Goal: Transaction & Acquisition: Purchase product/service

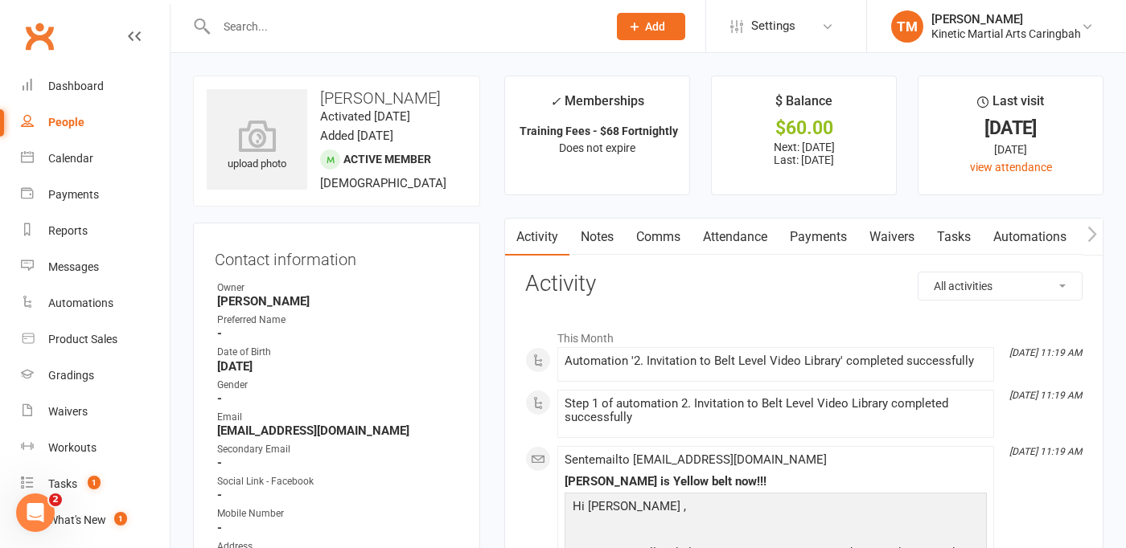
click at [371, 40] on div at bounding box center [394, 26] width 403 height 52
click at [375, 27] on input "text" at bounding box center [403, 26] width 384 height 23
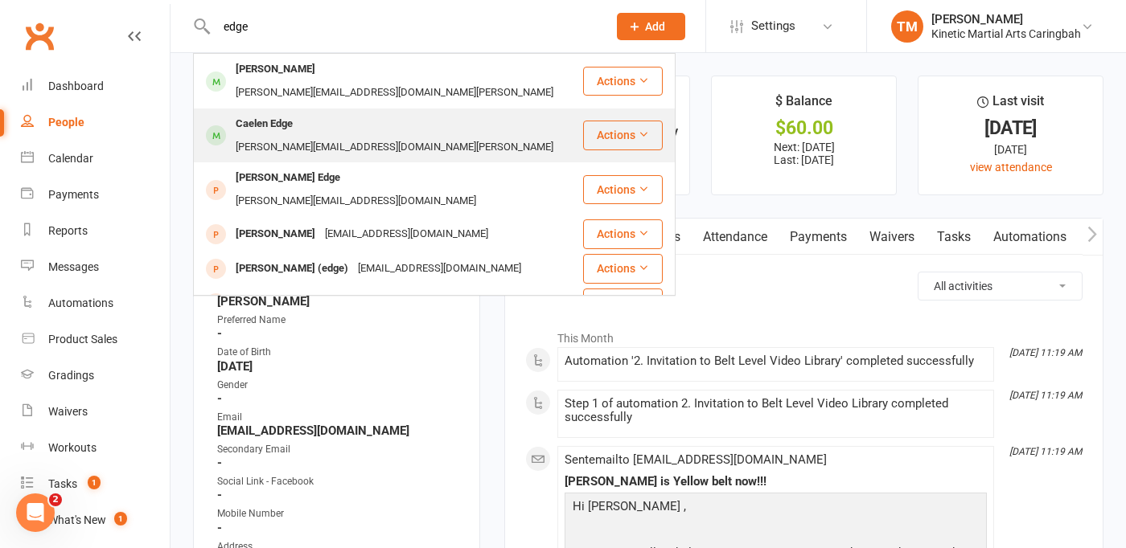
type input "edge"
click at [309, 136] on div "lloyd@auspropertyprofessionals.com.au" at bounding box center [394, 147] width 327 height 23
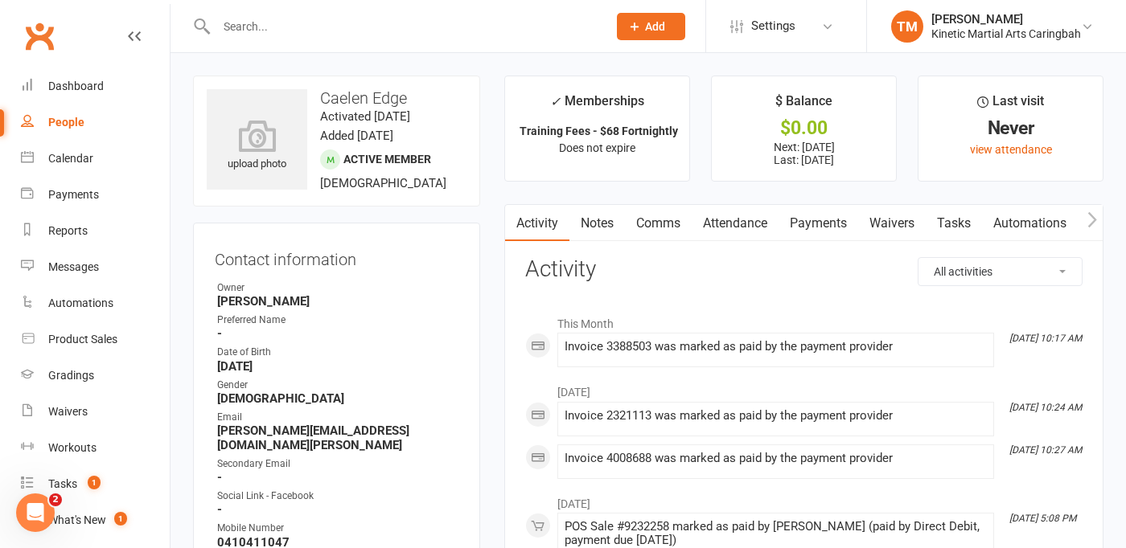
click at [807, 224] on link "Payments" at bounding box center [818, 223] width 80 height 37
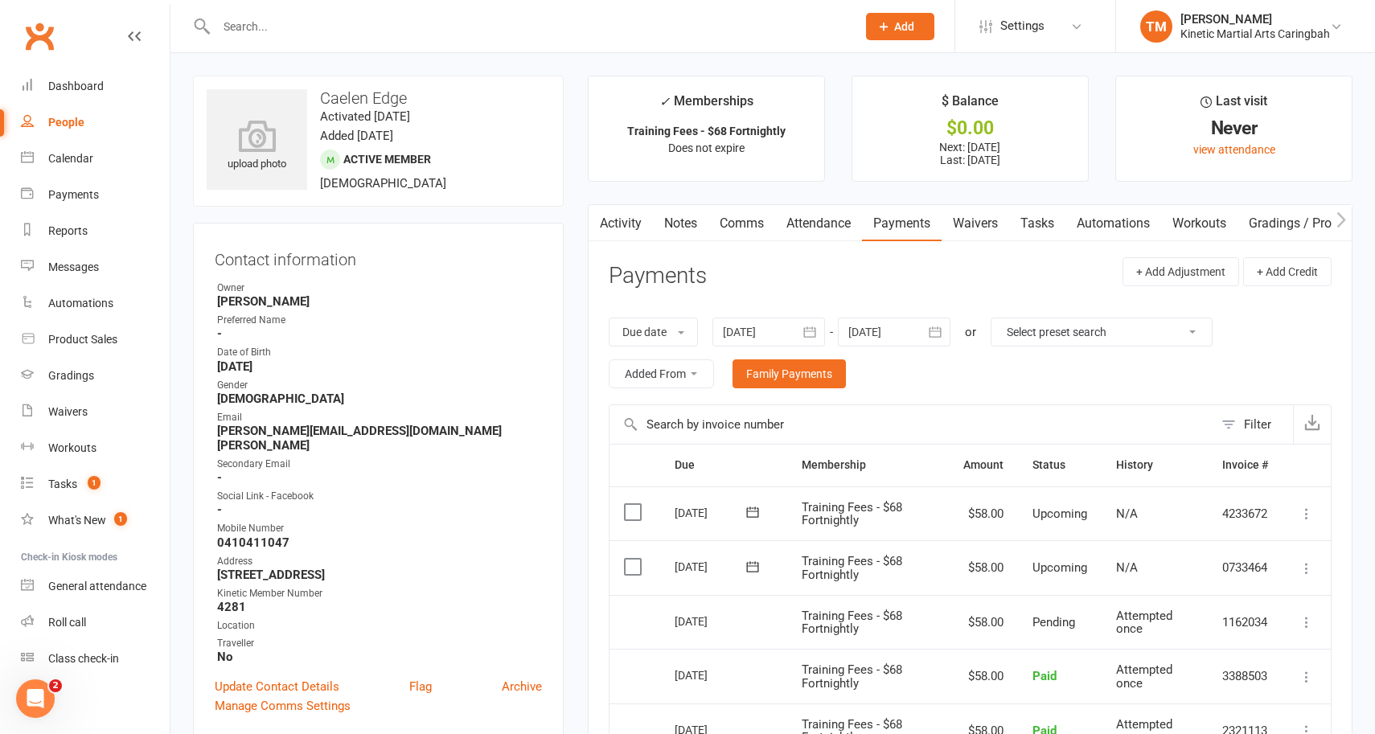
click at [432, 43] on div at bounding box center [519, 26] width 652 height 52
click at [436, 26] on input "text" at bounding box center [528, 26] width 634 height 23
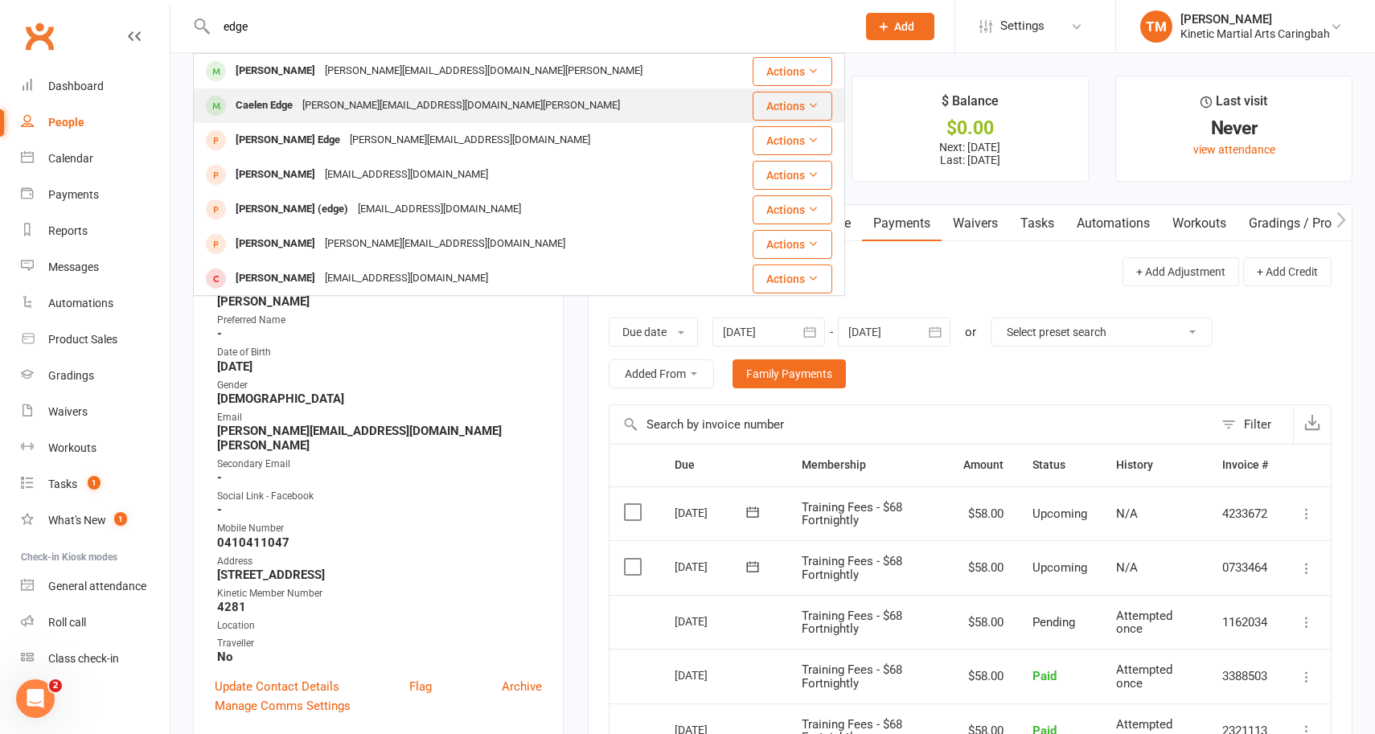
type input "edge"
click at [768, 108] on button "Actions" at bounding box center [793, 106] width 80 height 29
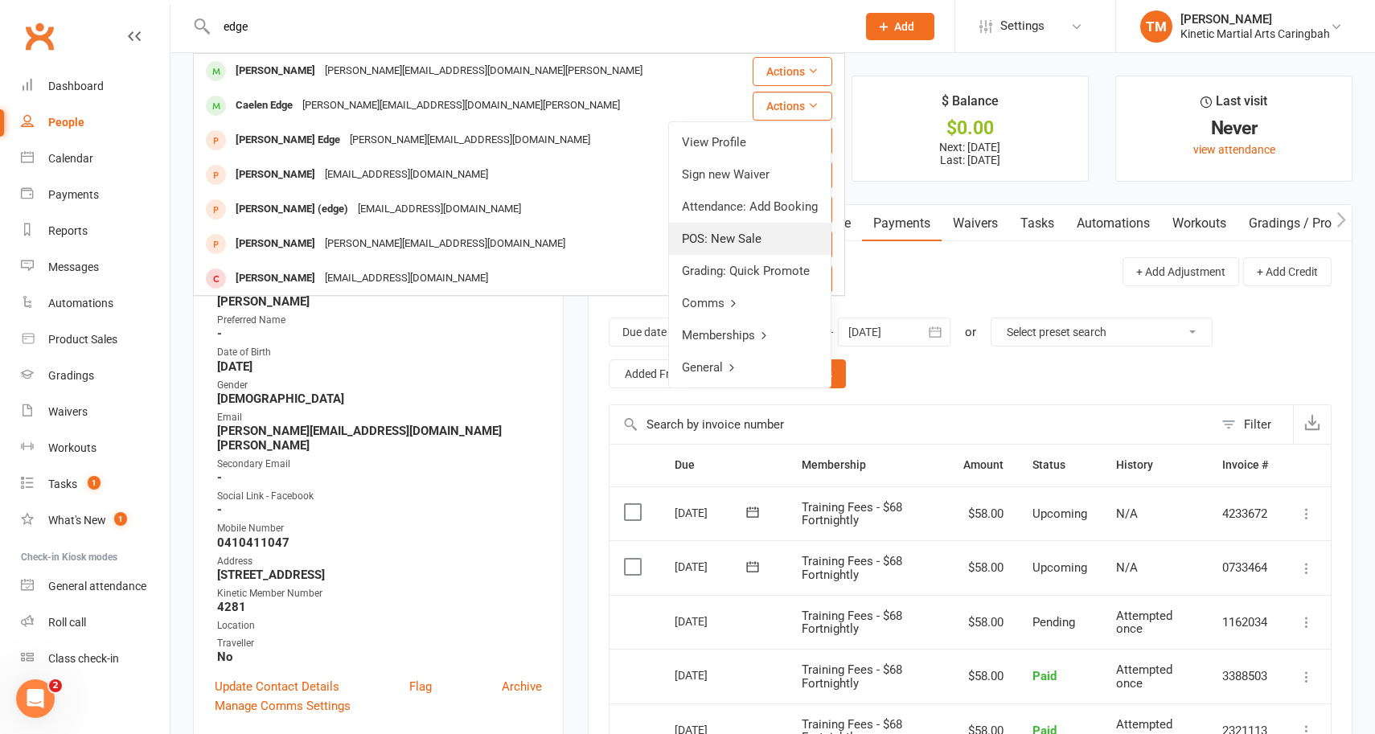
click at [720, 246] on link "POS: New Sale" at bounding box center [750, 239] width 162 height 32
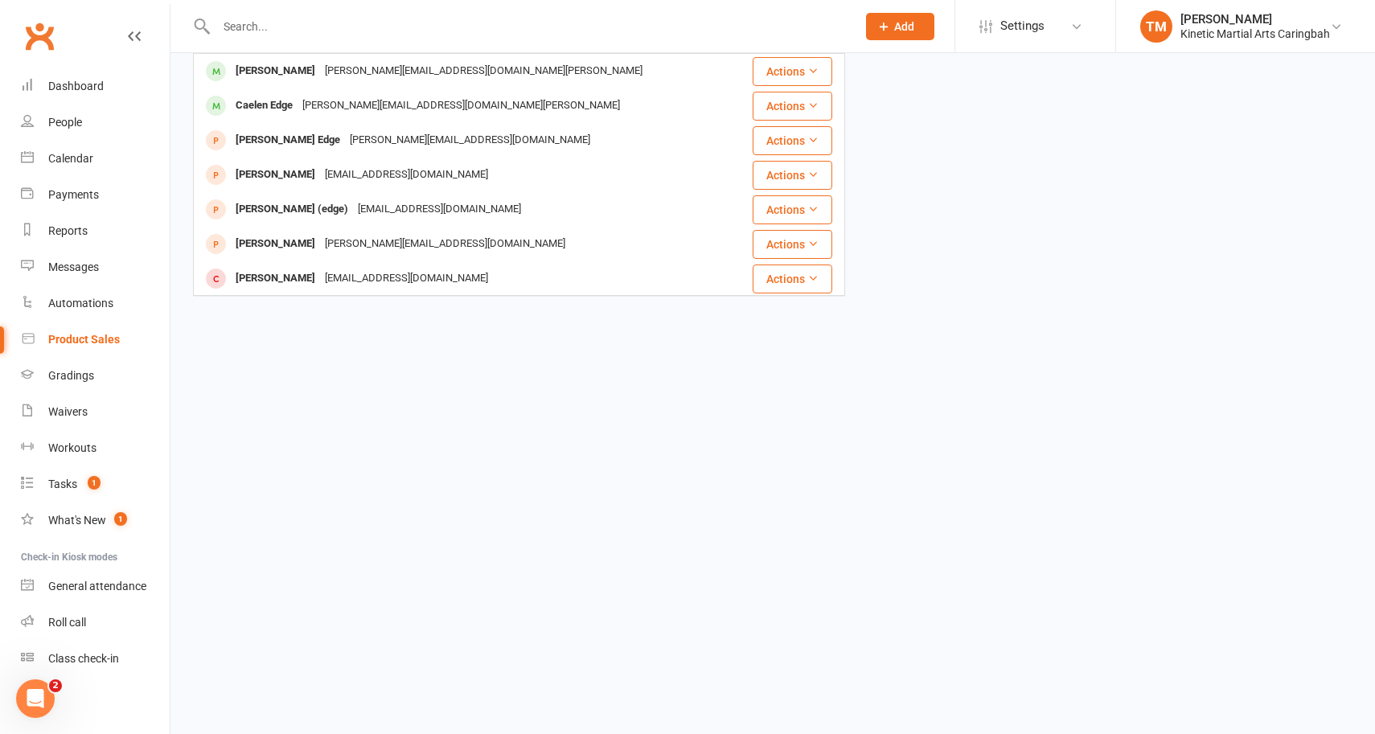
select select "100"
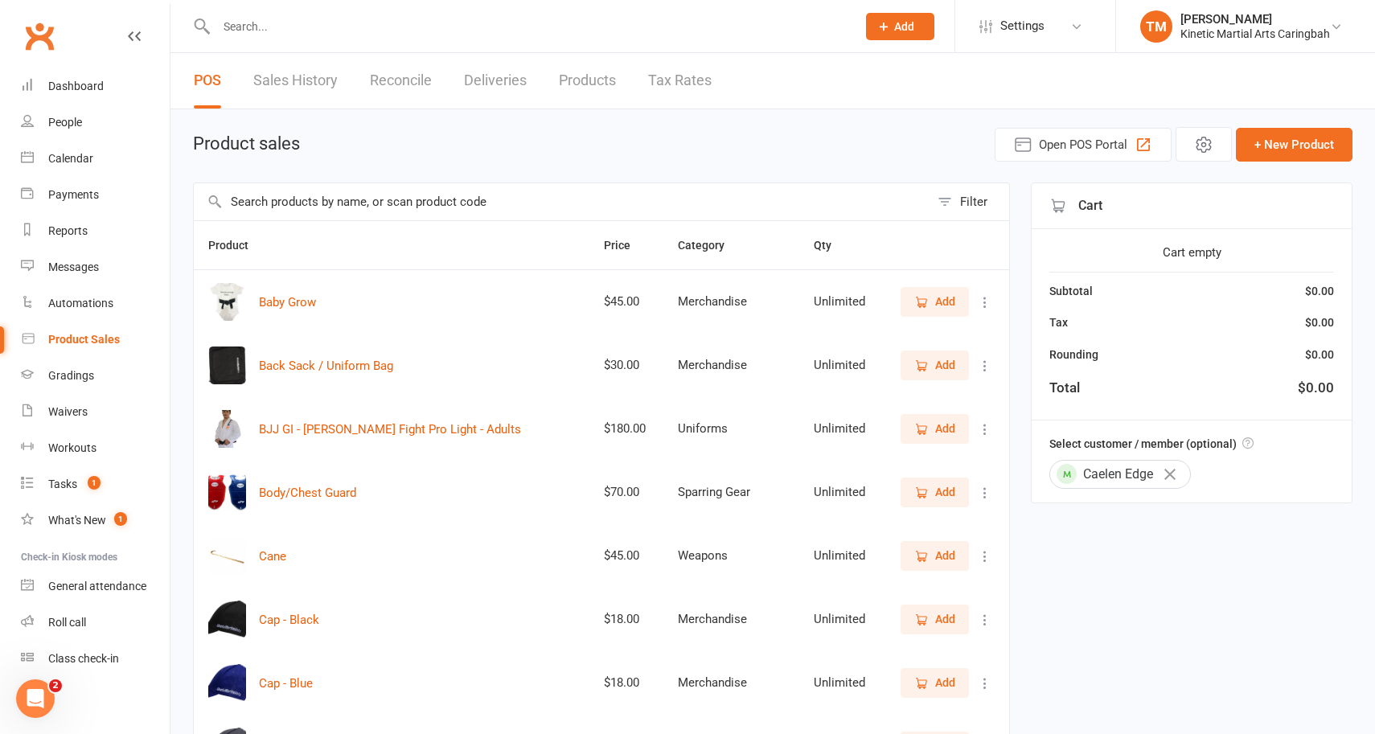
click at [281, 203] on input "text" at bounding box center [562, 201] width 736 height 37
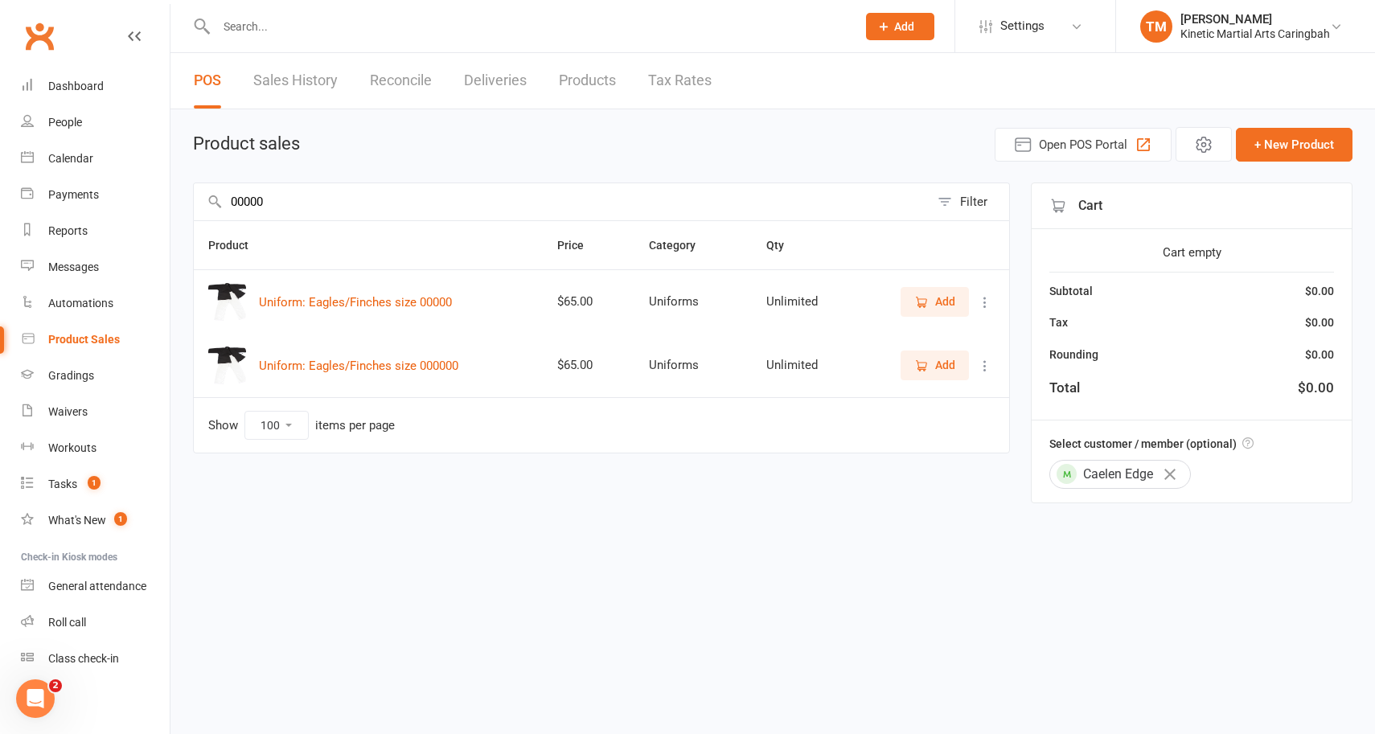
type input "00000"
click at [930, 298] on span "Add" at bounding box center [934, 302] width 41 height 18
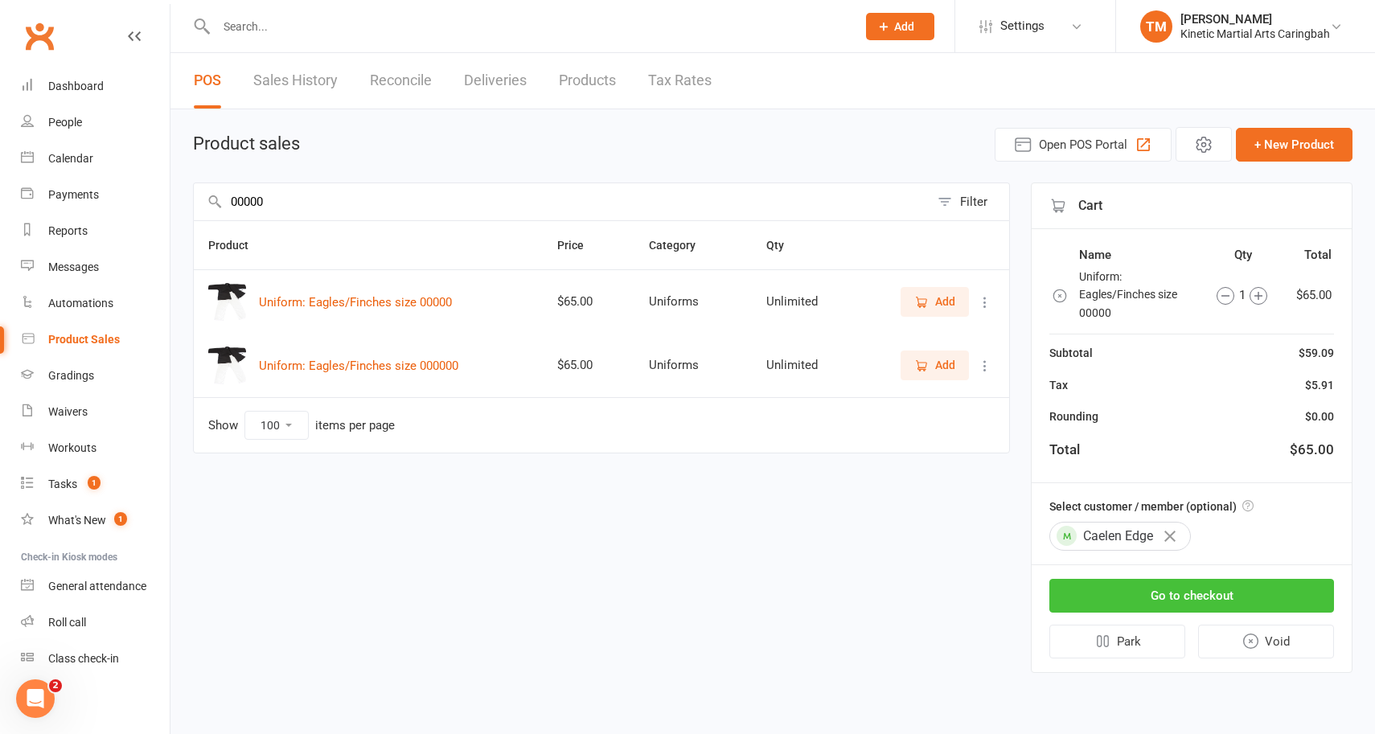
click at [1125, 548] on button "Go to checkout" at bounding box center [1191, 596] width 285 height 34
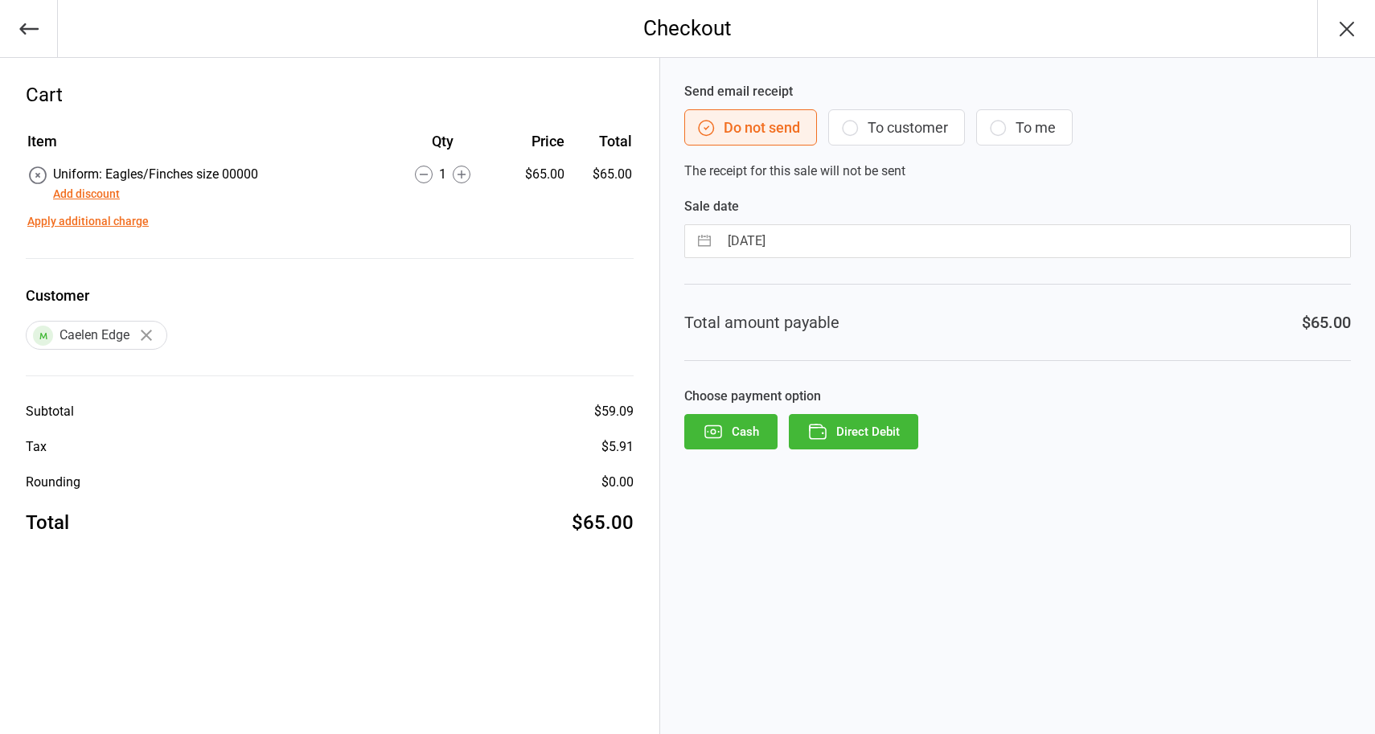
click at [874, 426] on button "Direct Debit" at bounding box center [853, 431] width 129 height 35
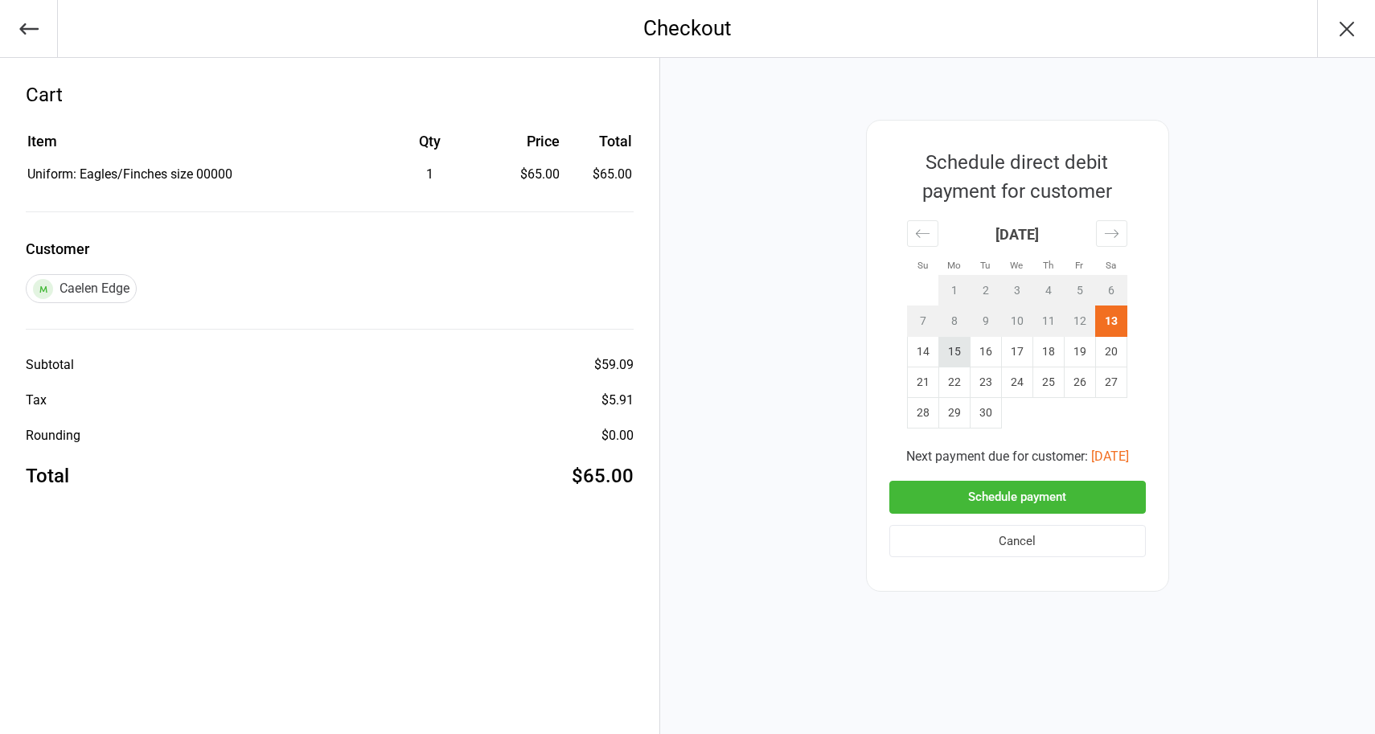
click at [950, 351] on td "15" at bounding box center [953, 352] width 31 height 31
click at [1002, 498] on button "Schedule payment" at bounding box center [1017, 497] width 257 height 33
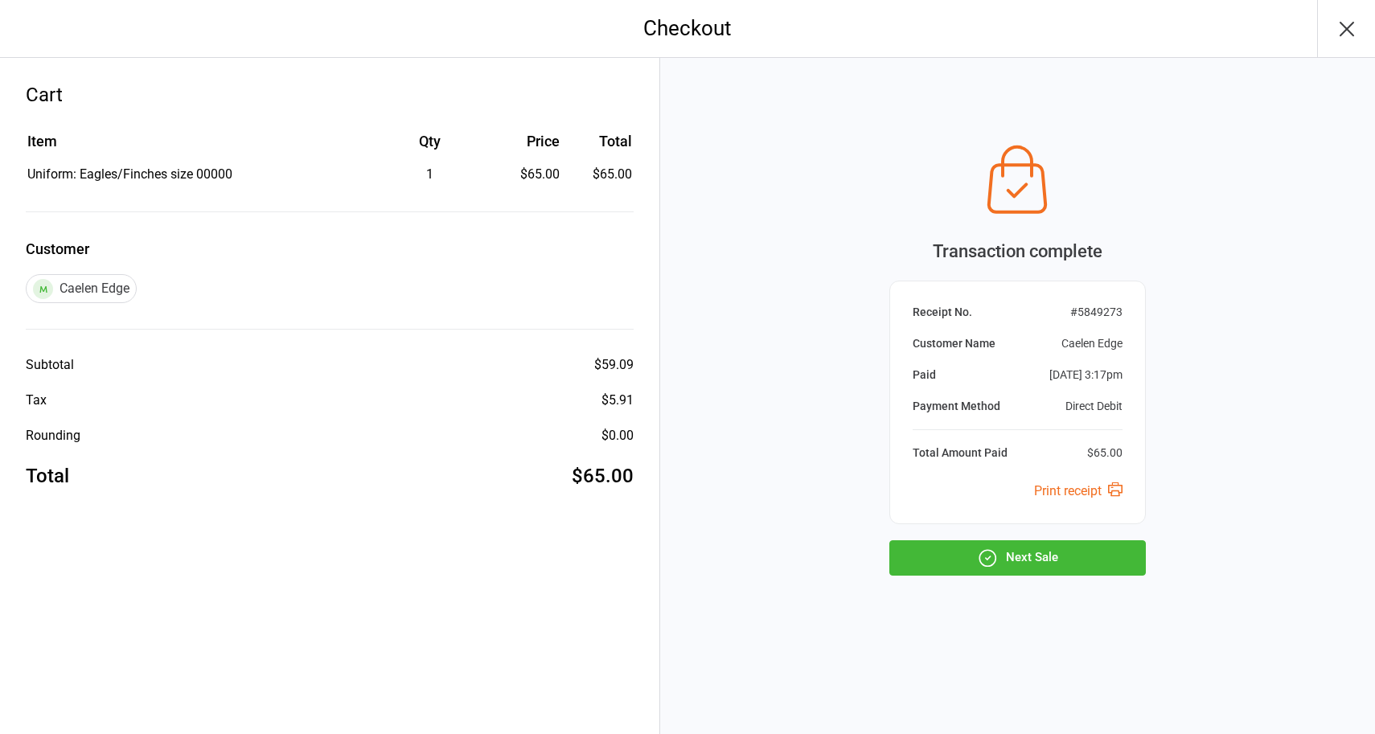
click at [1013, 561] on button "Next Sale" at bounding box center [1017, 557] width 257 height 35
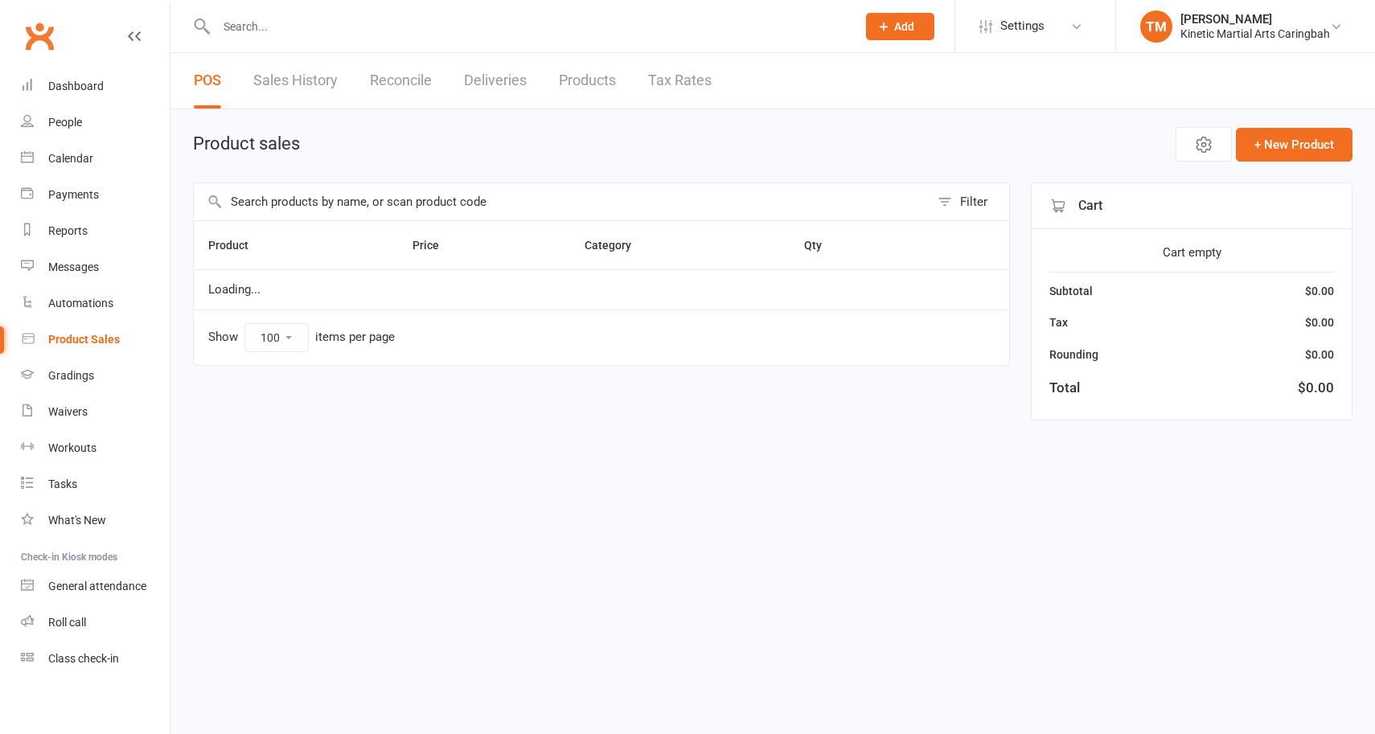
select select "100"
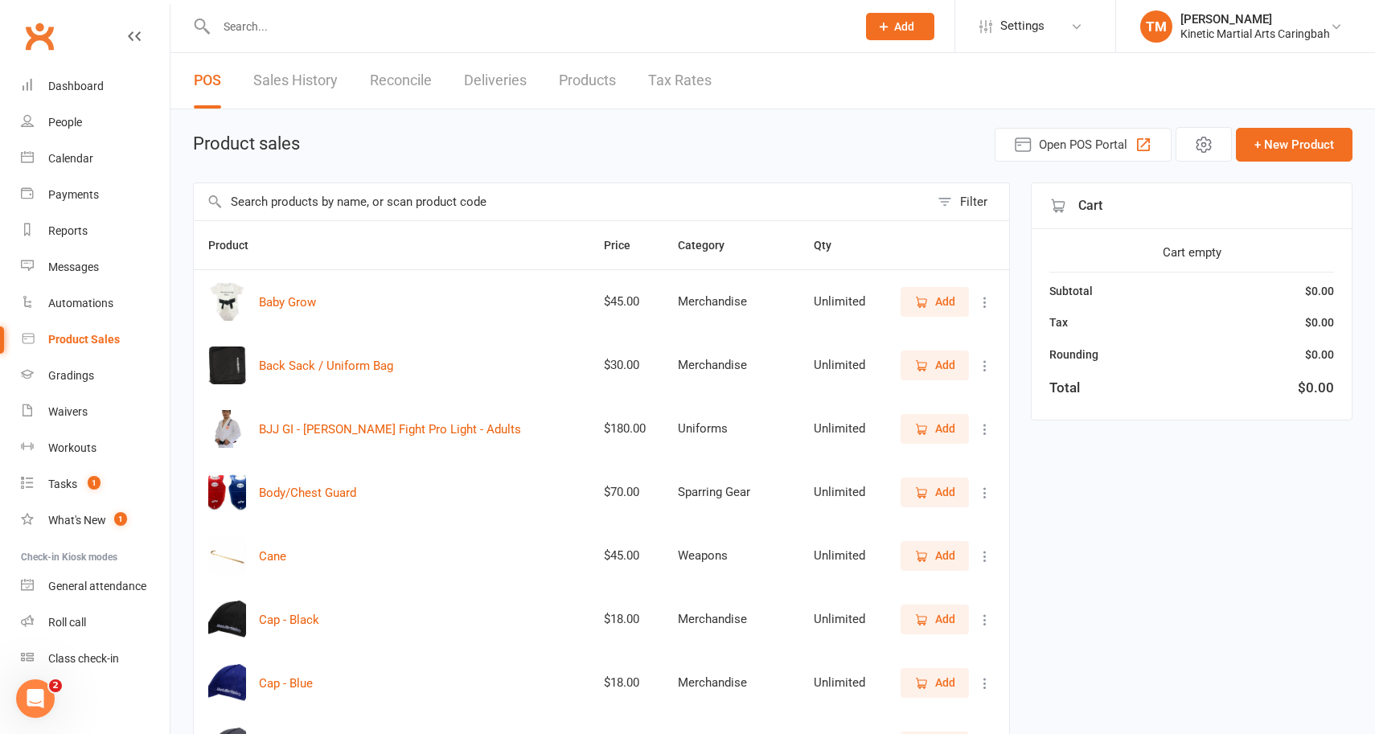
click at [254, 204] on input "text" at bounding box center [562, 201] width 736 height 37
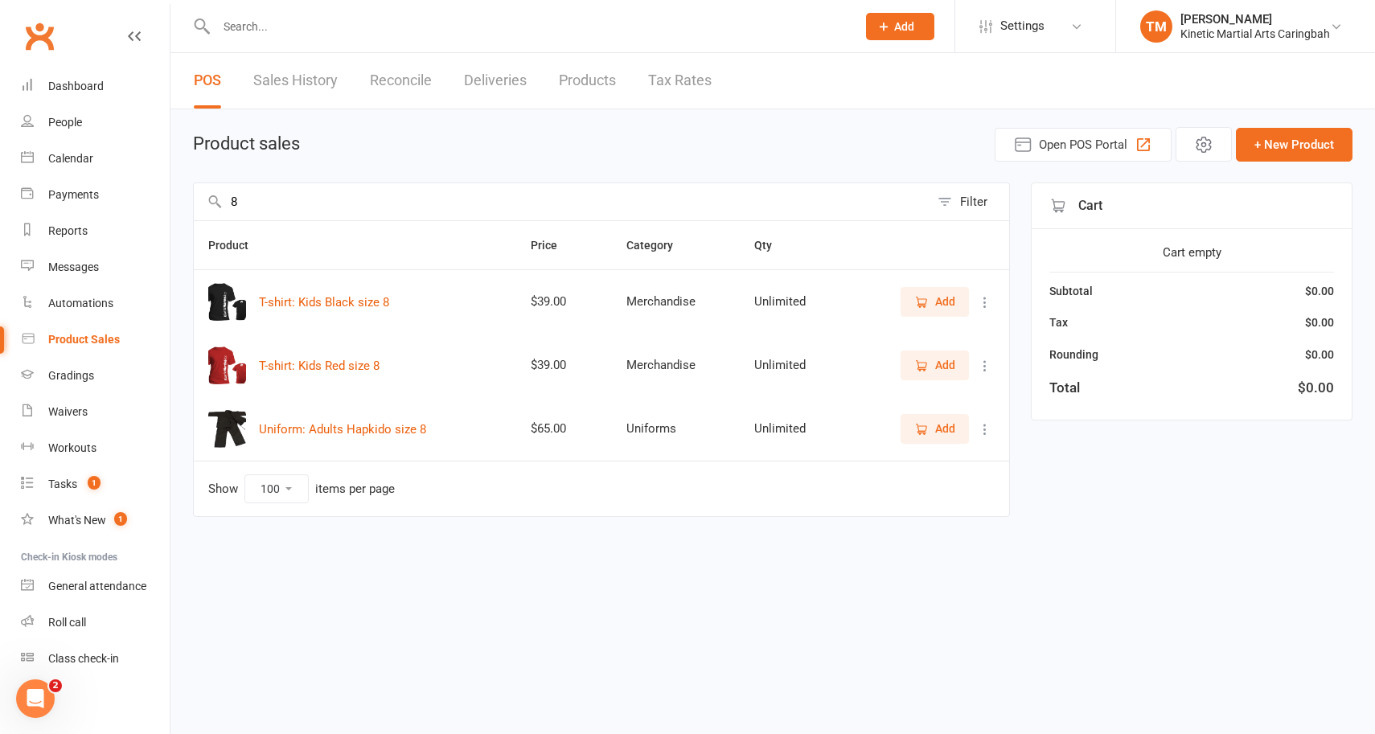
type input "8"
click at [946, 300] on span "Add" at bounding box center [945, 302] width 20 height 18
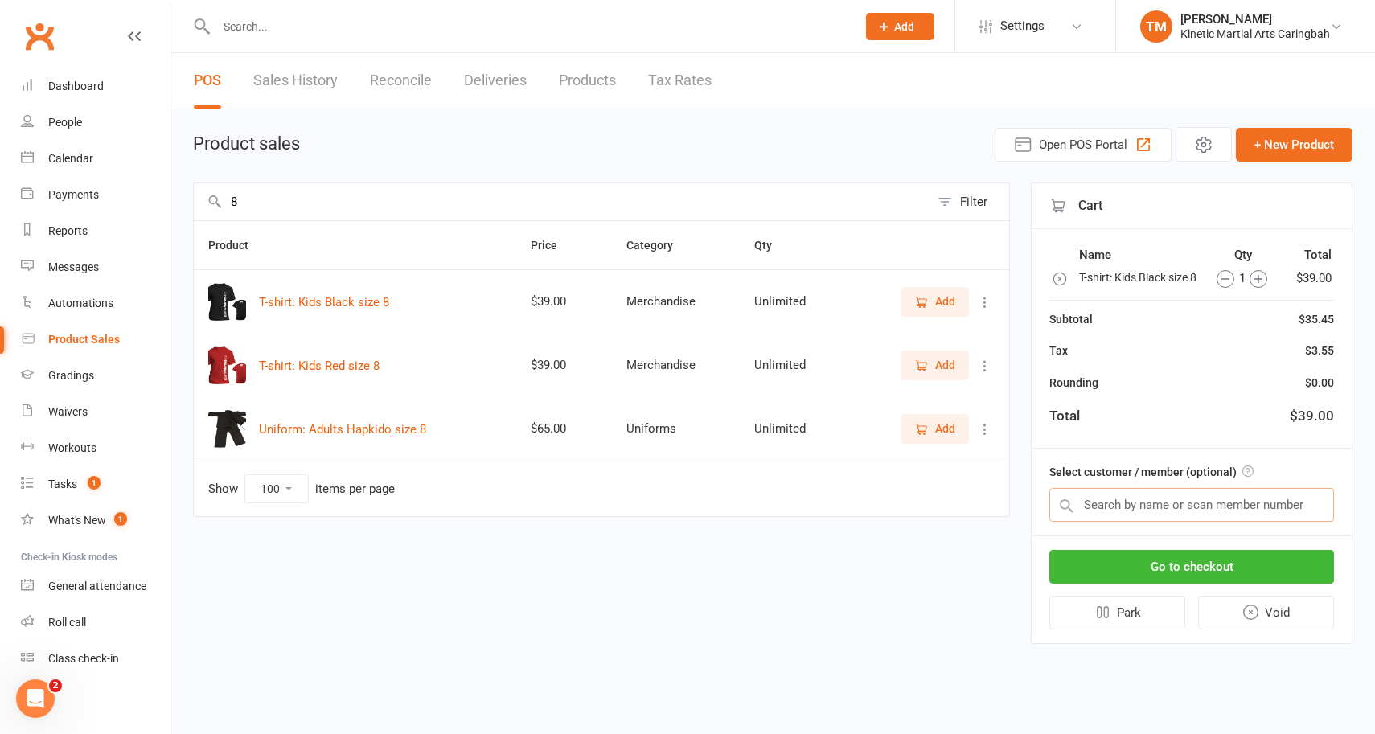
click at [1174, 522] on input "text" at bounding box center [1191, 505] width 285 height 34
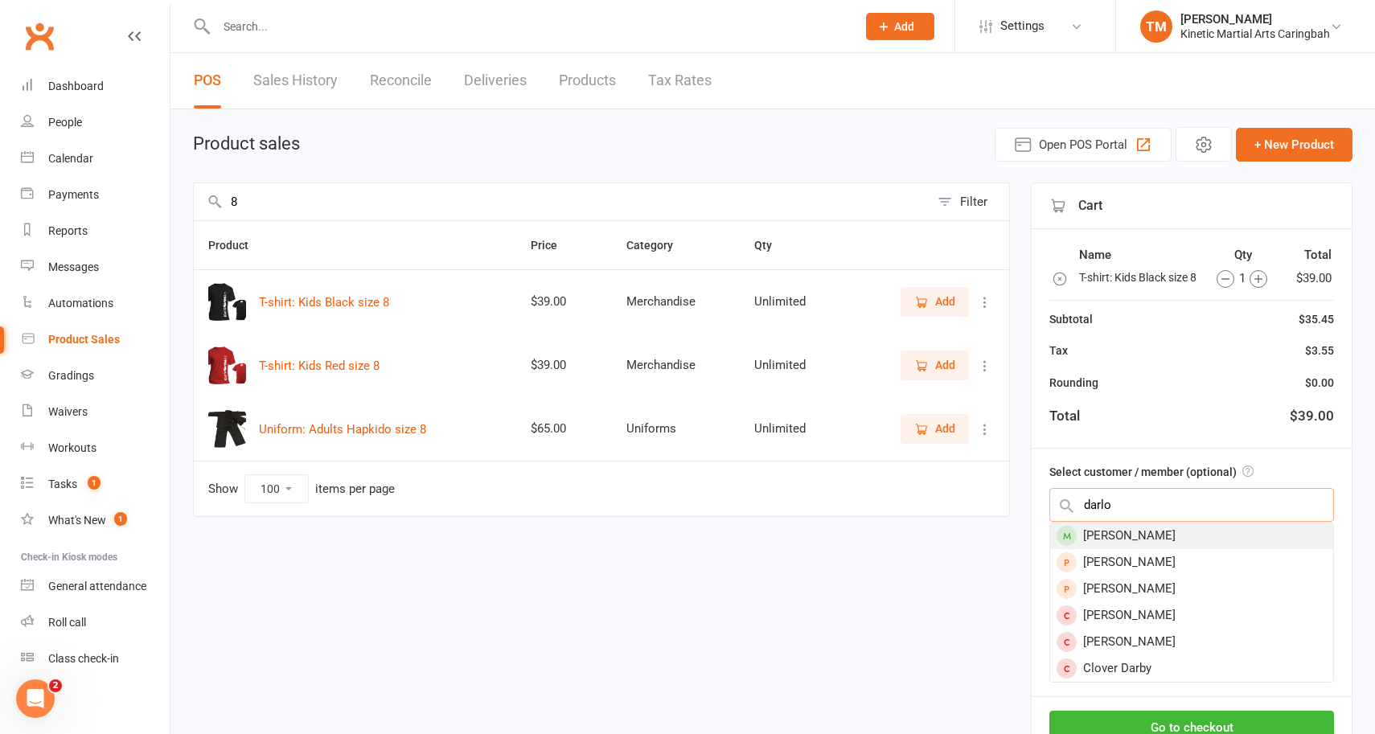
type input "darlo"
click at [1168, 549] on div "Darlo Altamura" at bounding box center [1191, 536] width 283 height 27
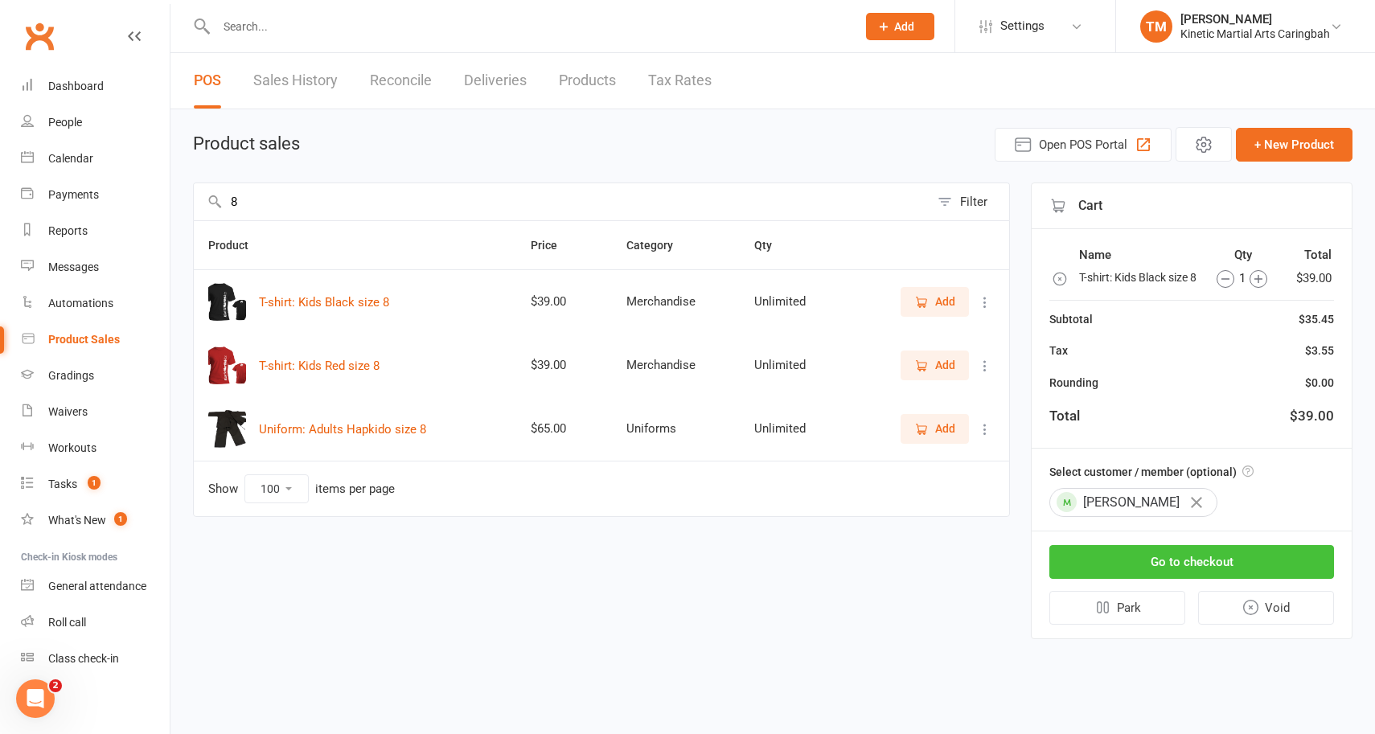
click at [1168, 573] on button "Go to checkout" at bounding box center [1191, 562] width 285 height 34
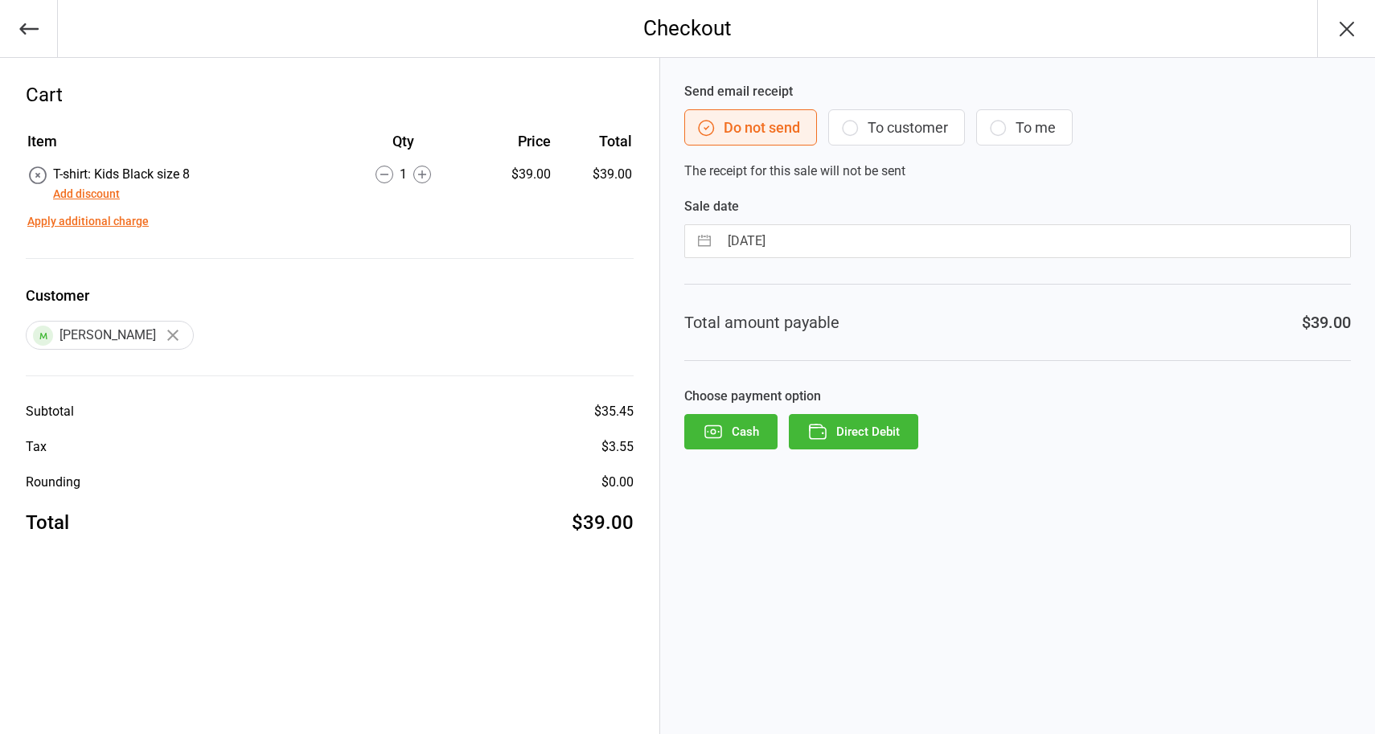
click at [885, 427] on button "Direct Debit" at bounding box center [853, 431] width 129 height 35
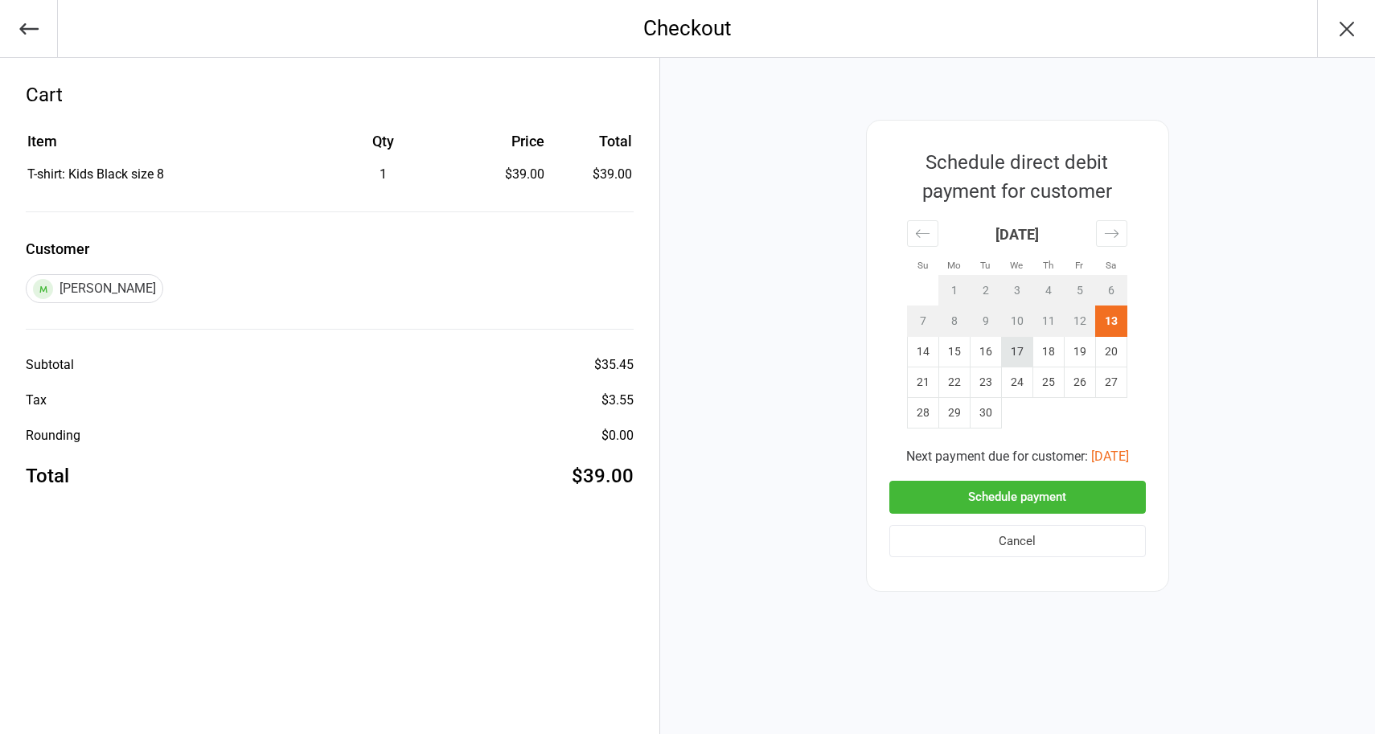
click at [1010, 348] on td "17" at bounding box center [1016, 352] width 31 height 31
click at [1008, 494] on button "Schedule payment" at bounding box center [1017, 497] width 257 height 33
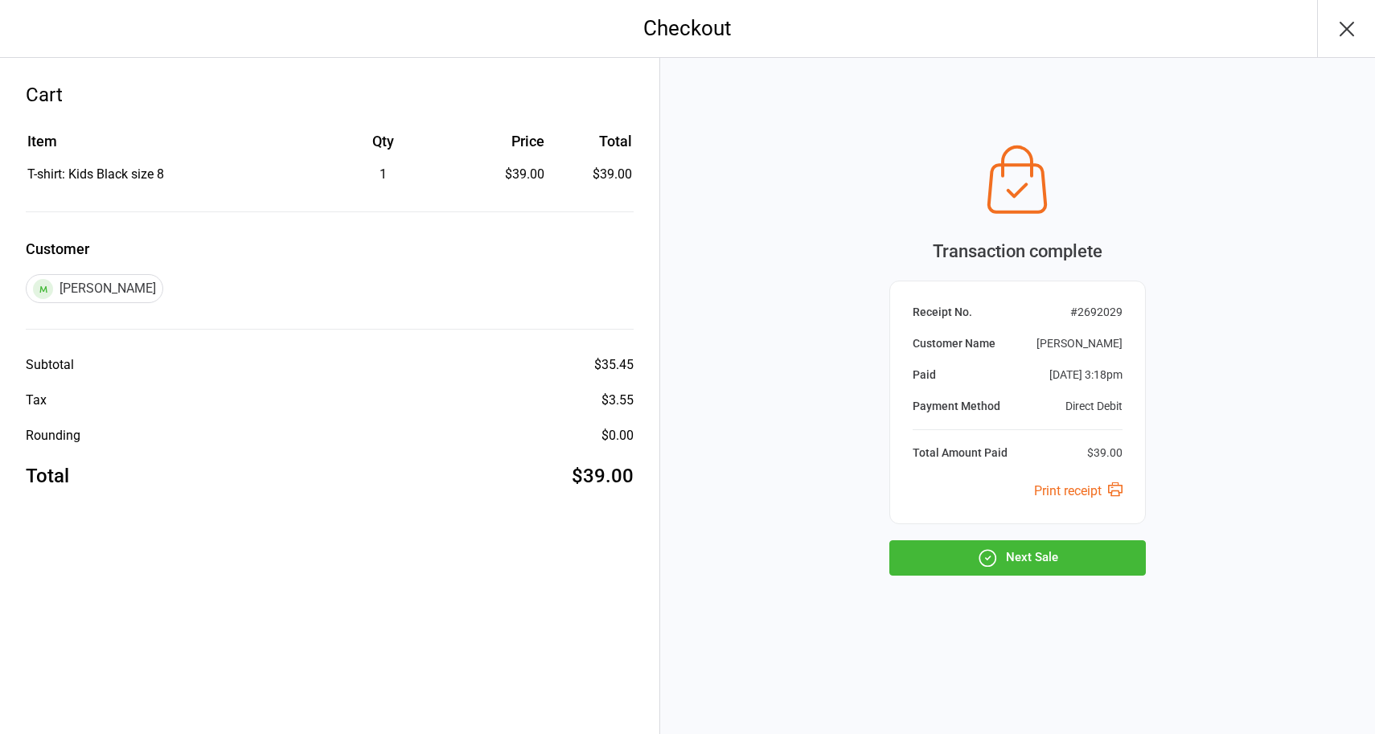
click at [990, 558] on icon "button" at bounding box center [987, 558] width 21 height 21
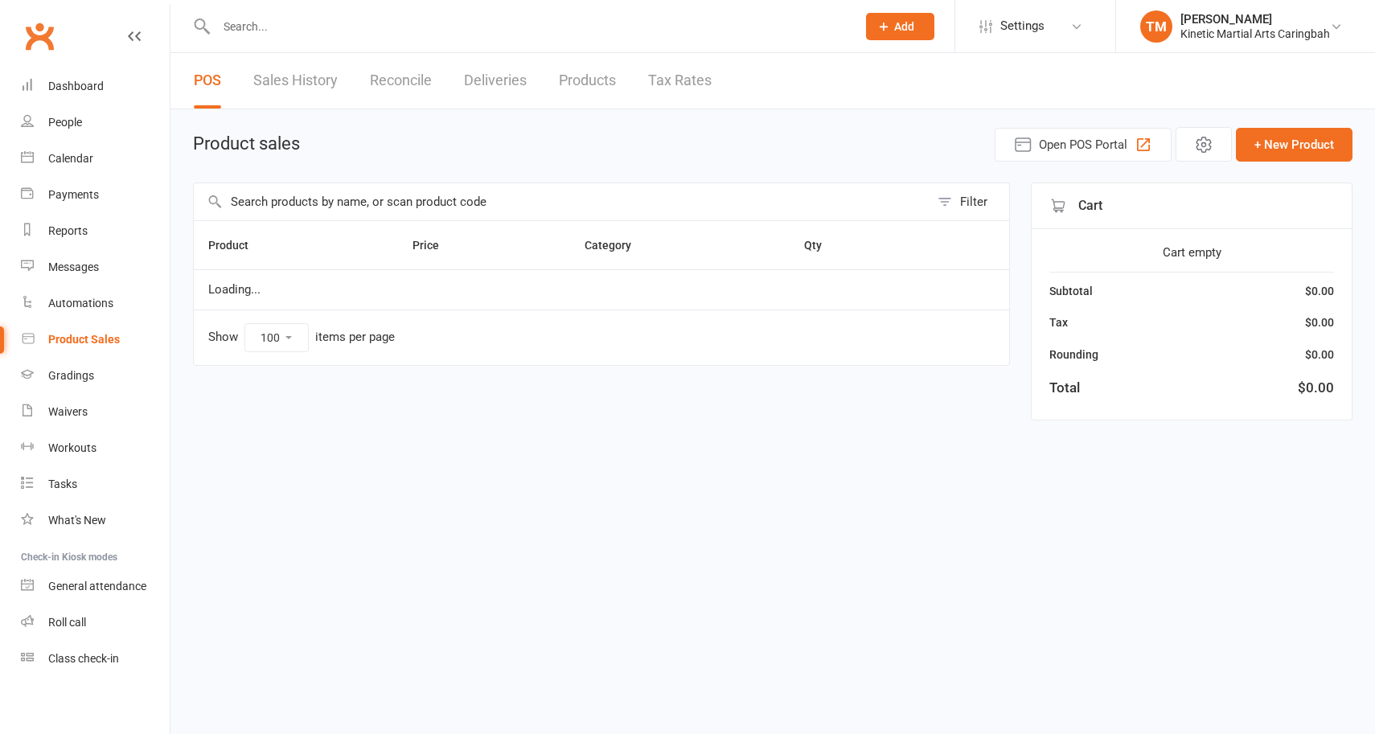
select select "100"
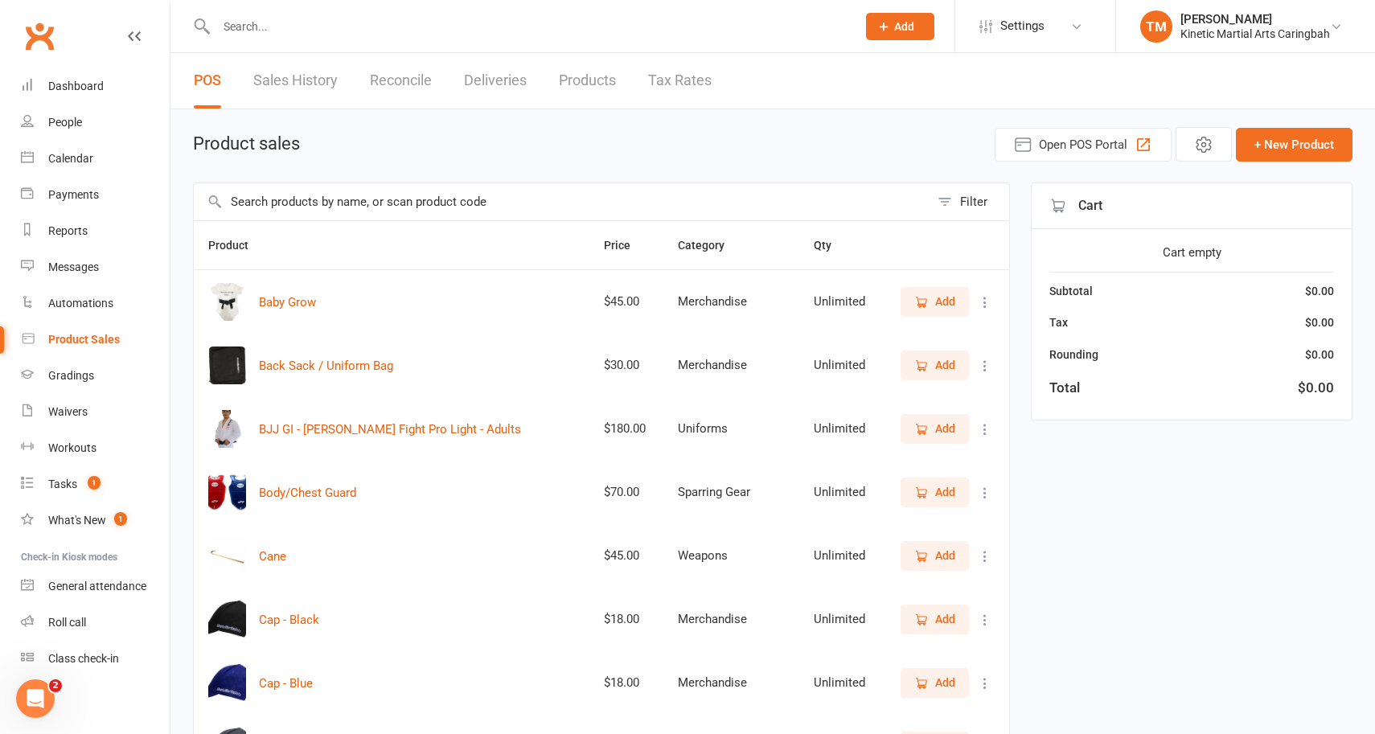
click at [376, 199] on input "text" at bounding box center [562, 201] width 736 height 37
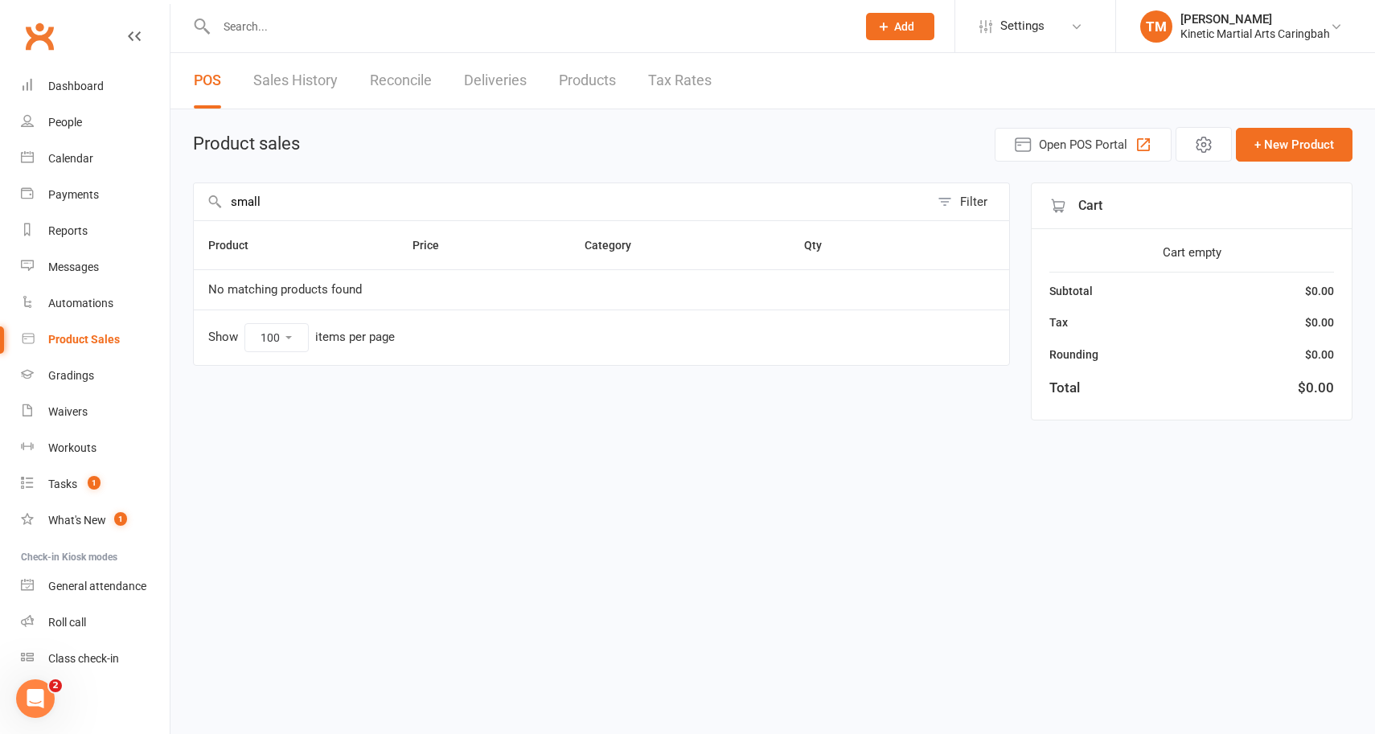
drag, startPoint x: 332, startPoint y: 198, endPoint x: 221, endPoint y: 192, distance: 111.1
click at [221, 192] on input "small" at bounding box center [562, 201] width 736 height 37
type input "S"
type input "c"
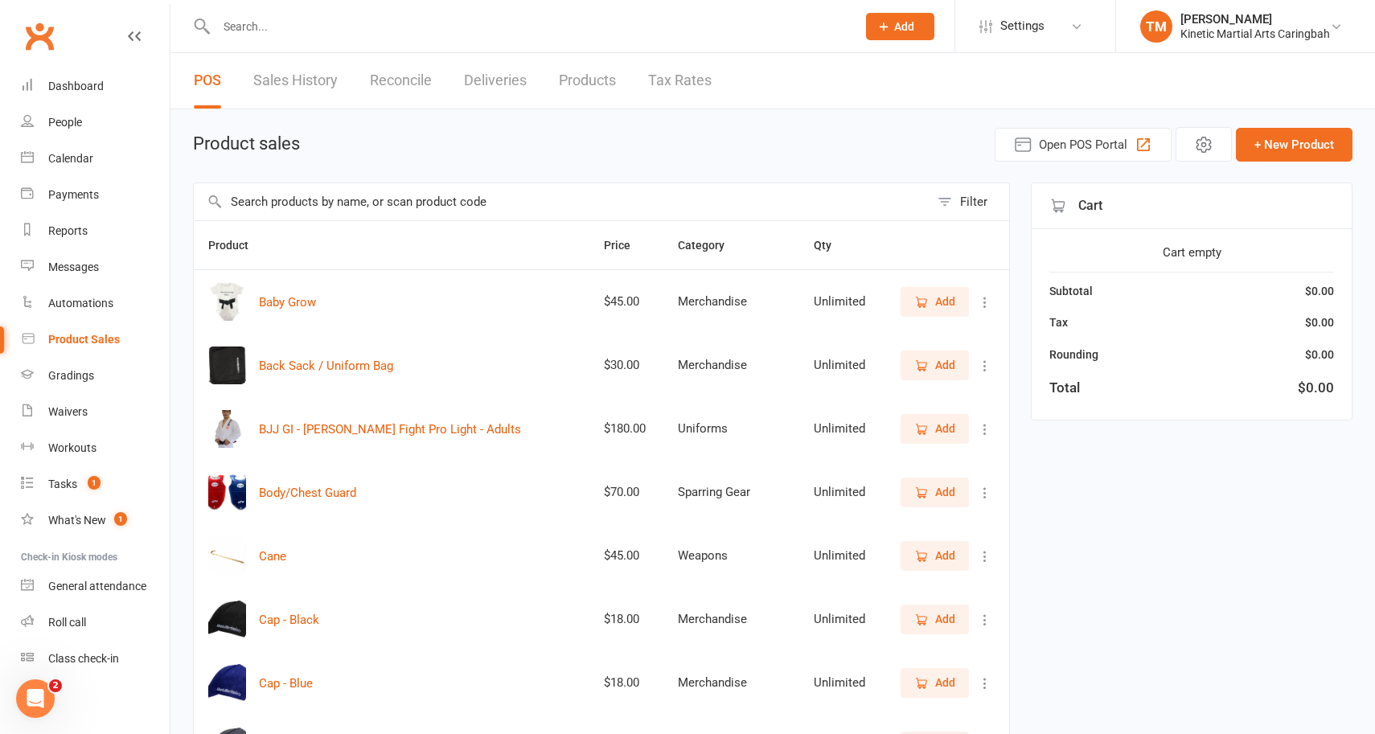
click at [266, 27] on input "text" at bounding box center [528, 26] width 634 height 23
type input "x"
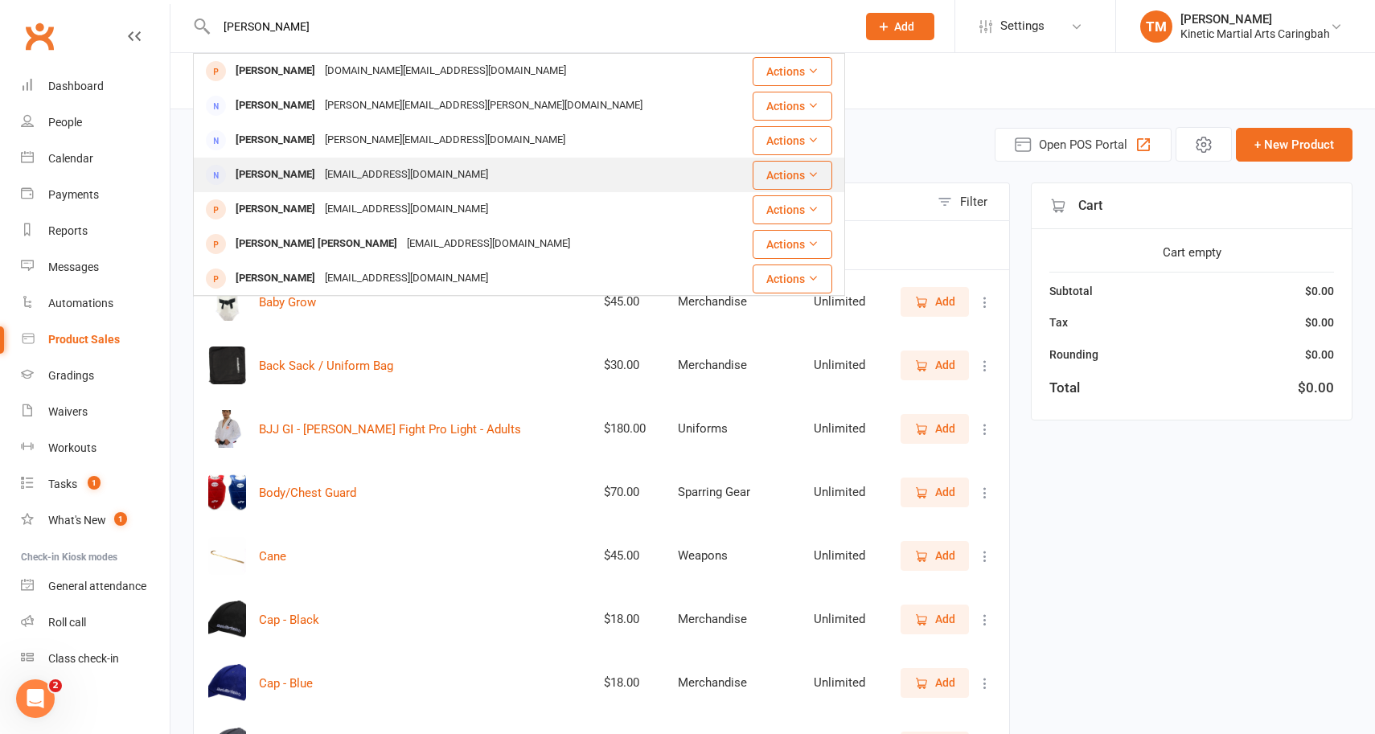
scroll to position [57, 0]
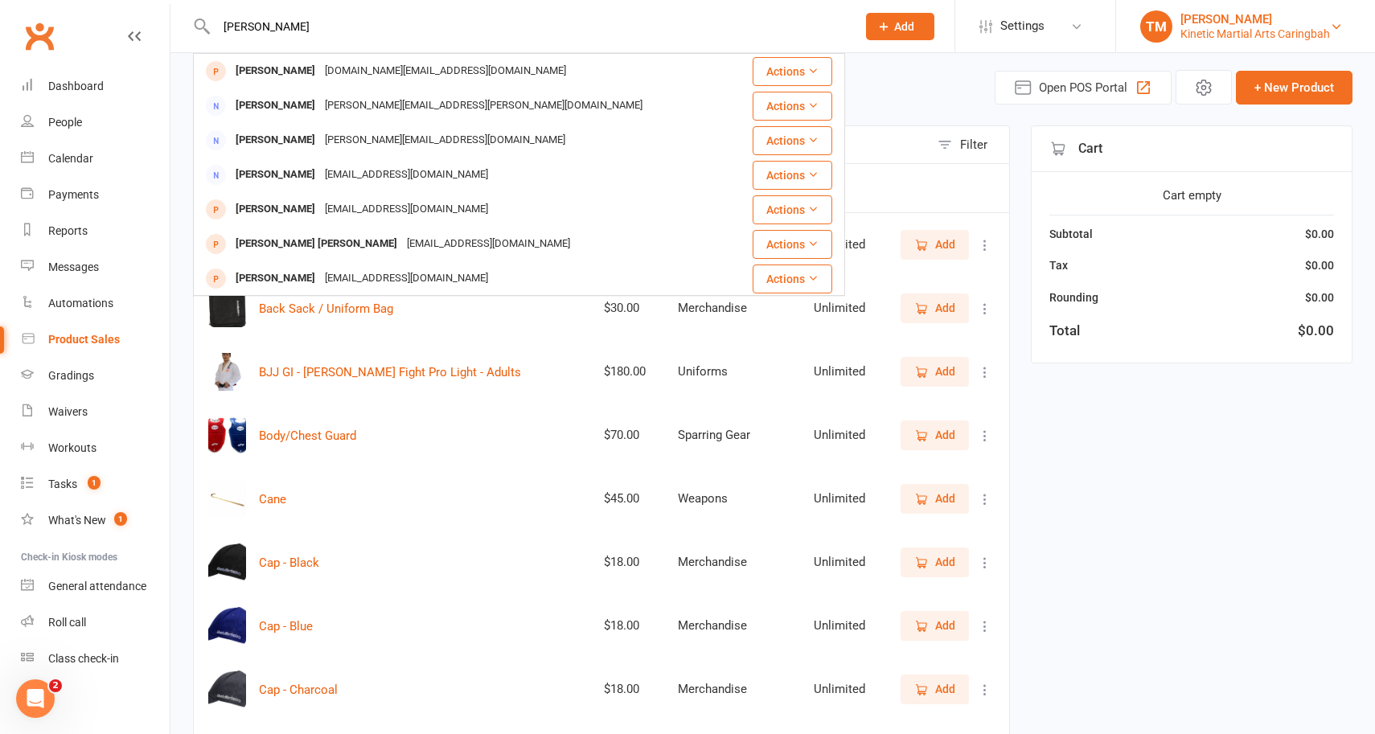
type input "amy"
click at [1240, 28] on div "Kinetic Martial Arts Caringbah" at bounding box center [1255, 34] width 150 height 14
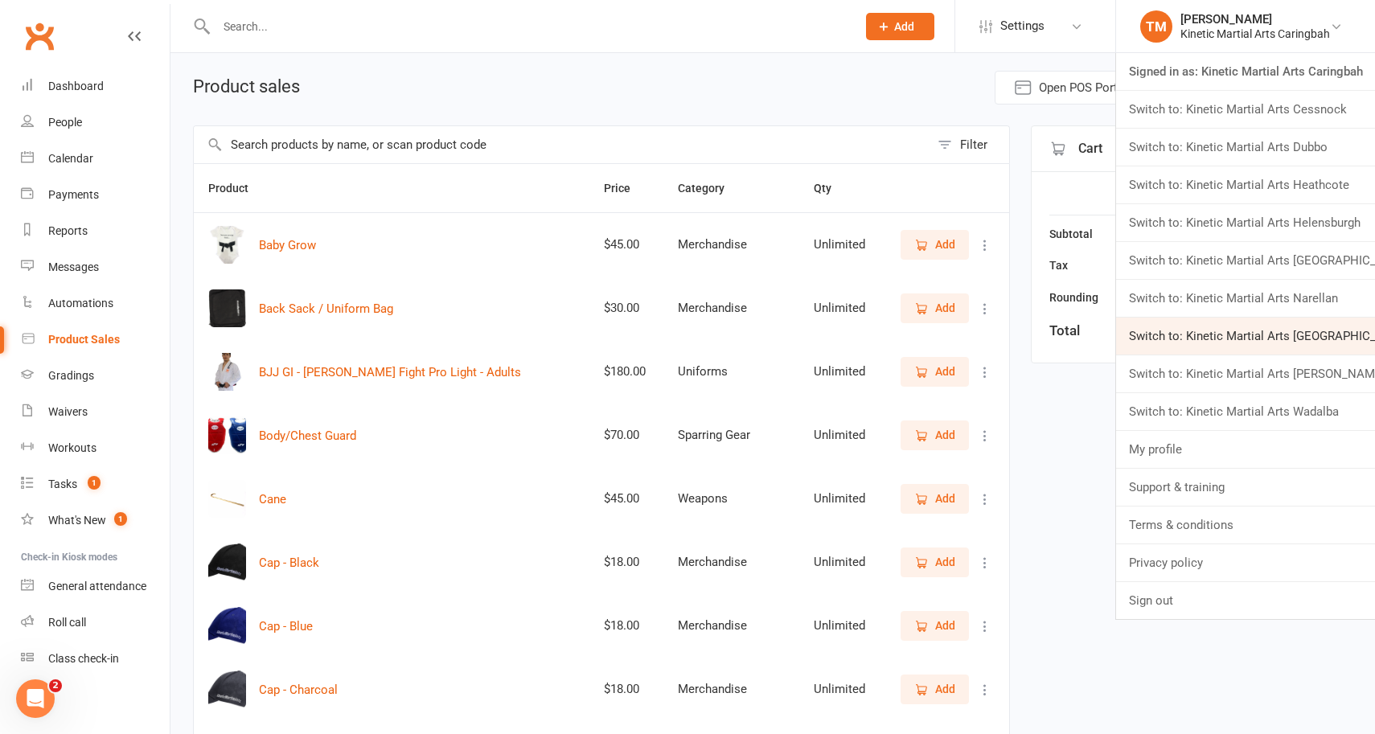
click at [1244, 326] on link "Switch to: Kinetic Martial Arts Ramsgate Beach" at bounding box center [1245, 336] width 259 height 37
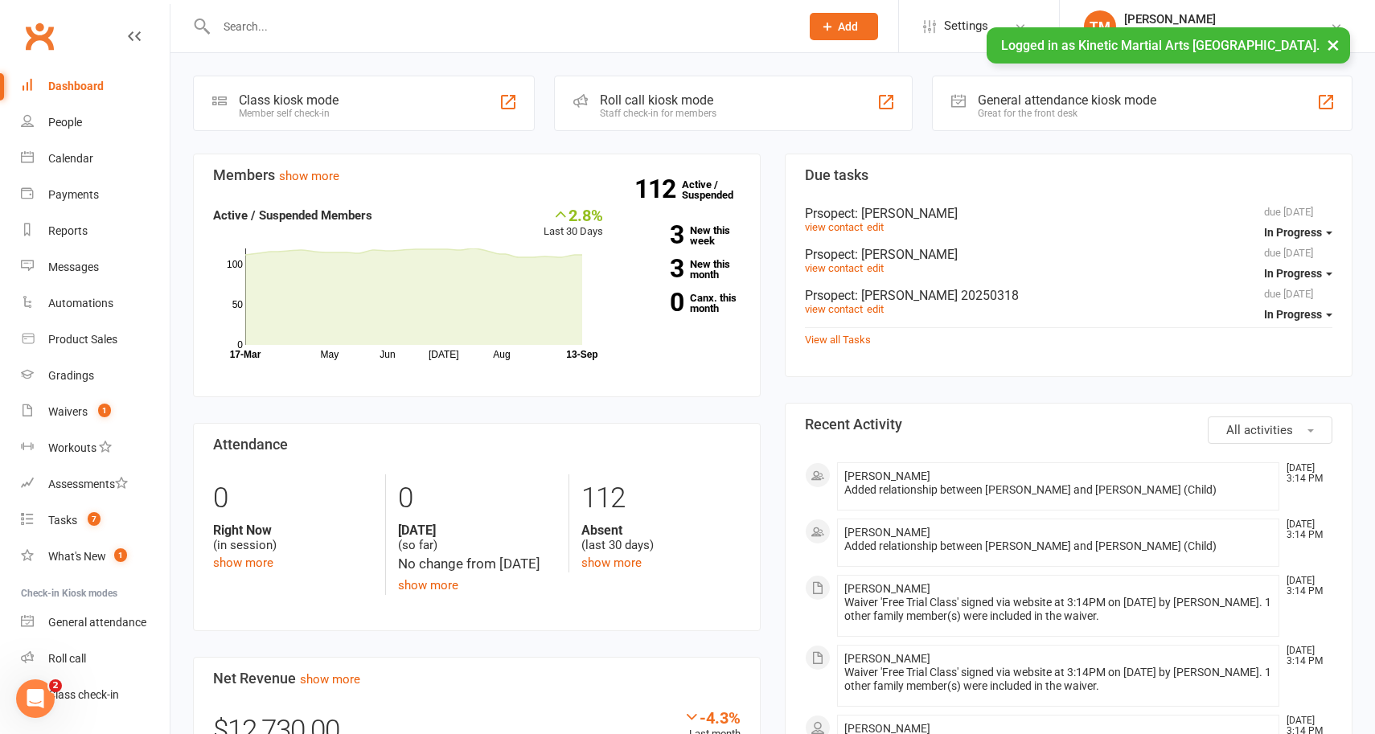
click at [417, 19] on input "text" at bounding box center [499, 26] width 577 height 23
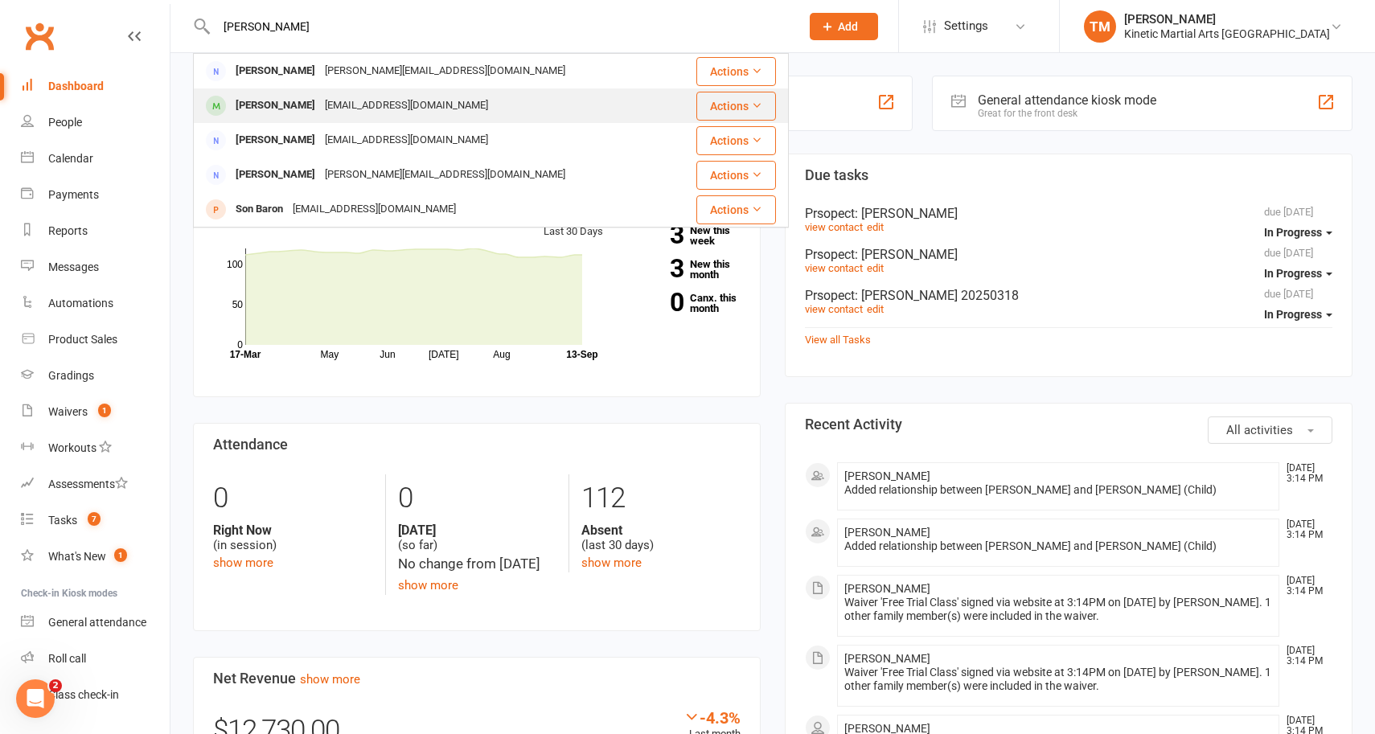
type input "[PERSON_NAME]"
click at [324, 105] on div "[EMAIL_ADDRESS][DOMAIN_NAME]" at bounding box center [406, 105] width 173 height 23
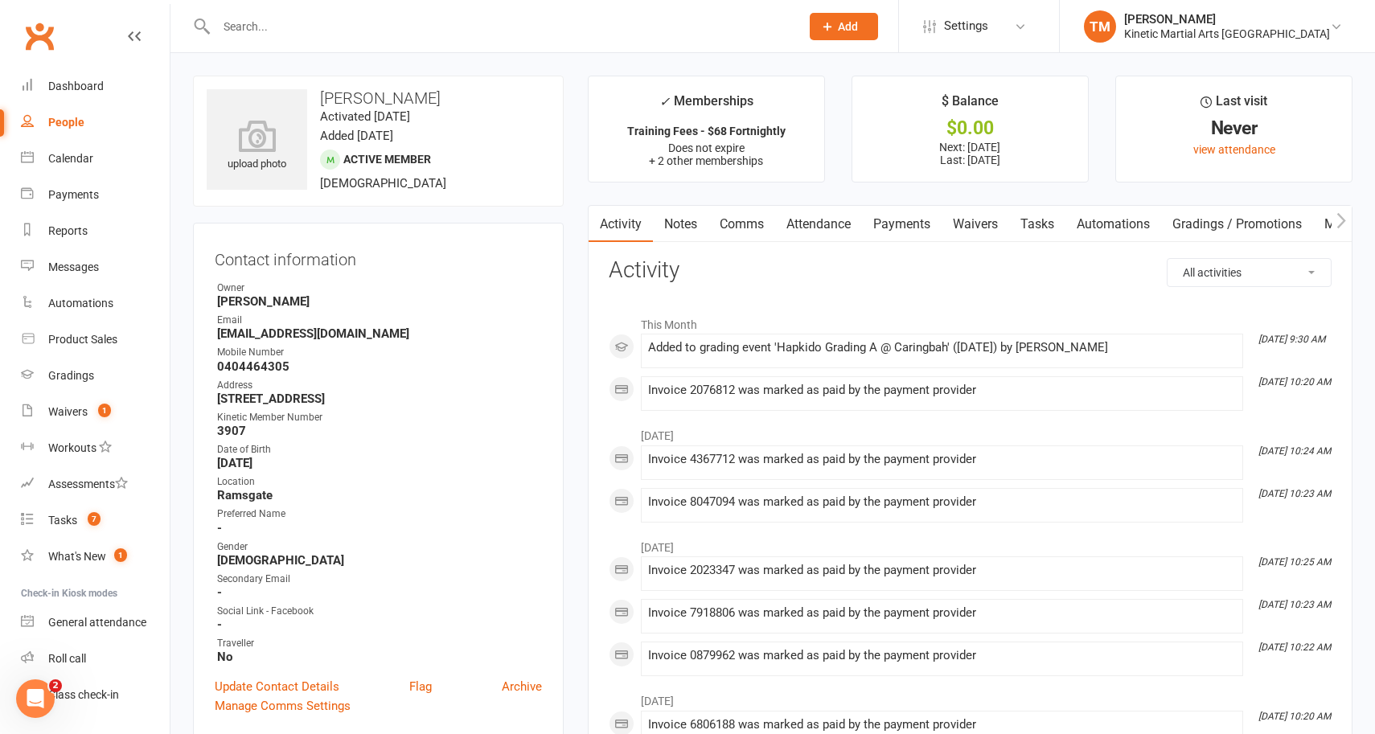
click at [918, 230] on link "Payments" at bounding box center [902, 224] width 80 height 37
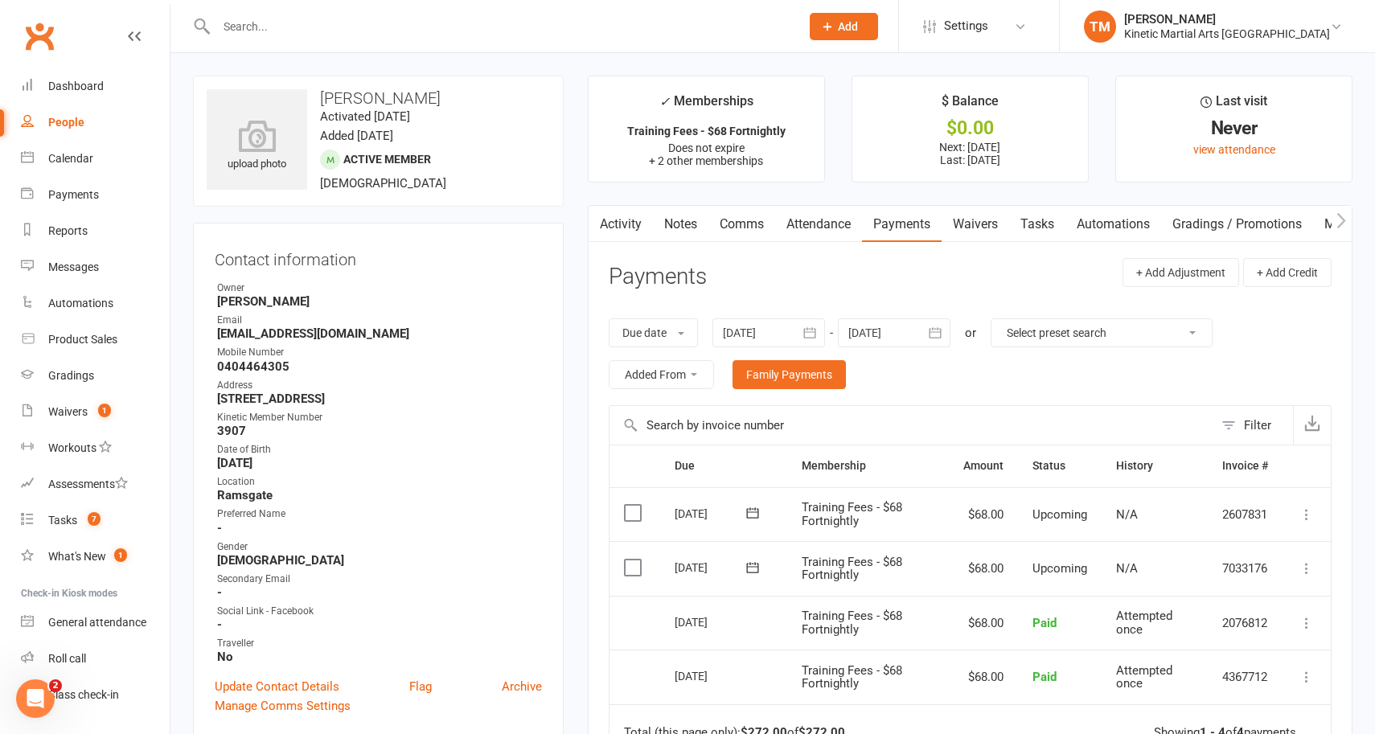
click at [415, 39] on div at bounding box center [491, 26] width 596 height 52
click at [414, 23] on input "text" at bounding box center [499, 26] width 577 height 23
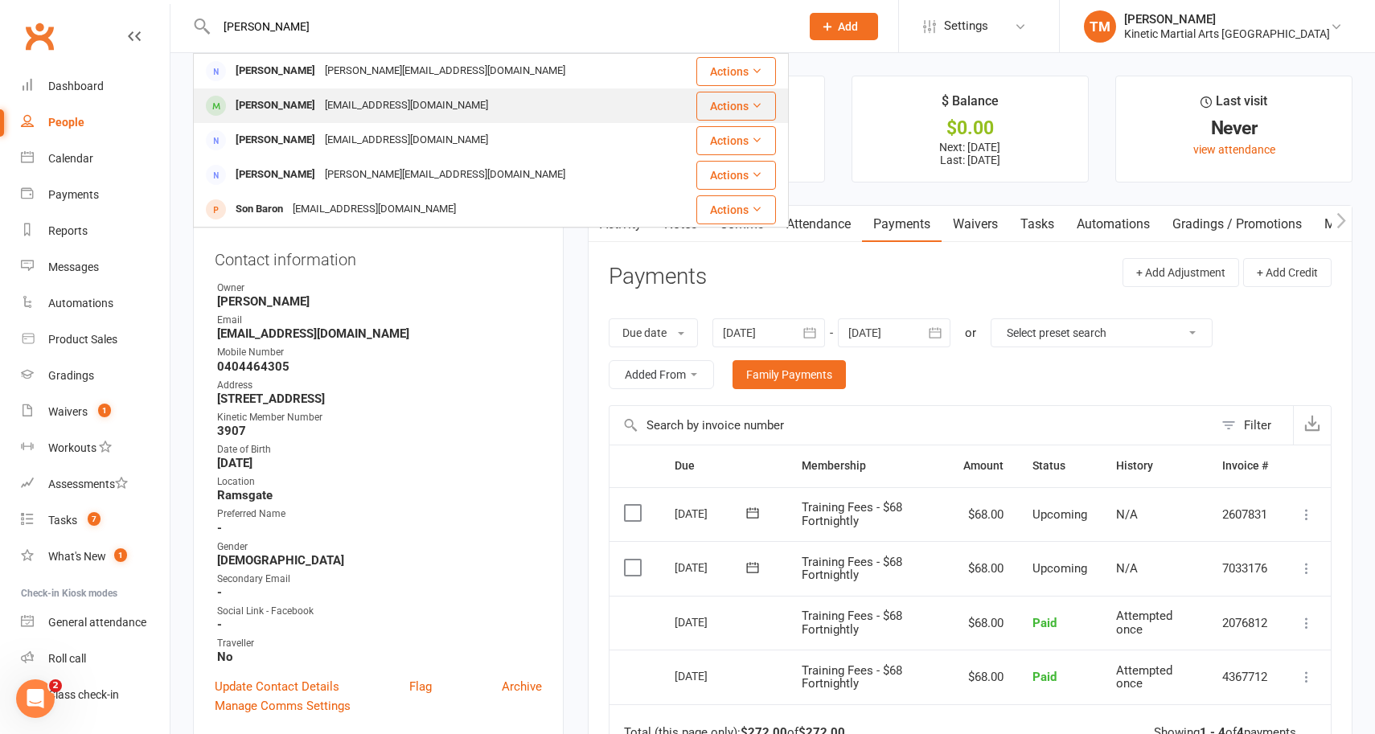
type input "[PERSON_NAME]"
click at [745, 104] on button "Actions" at bounding box center [736, 106] width 80 height 29
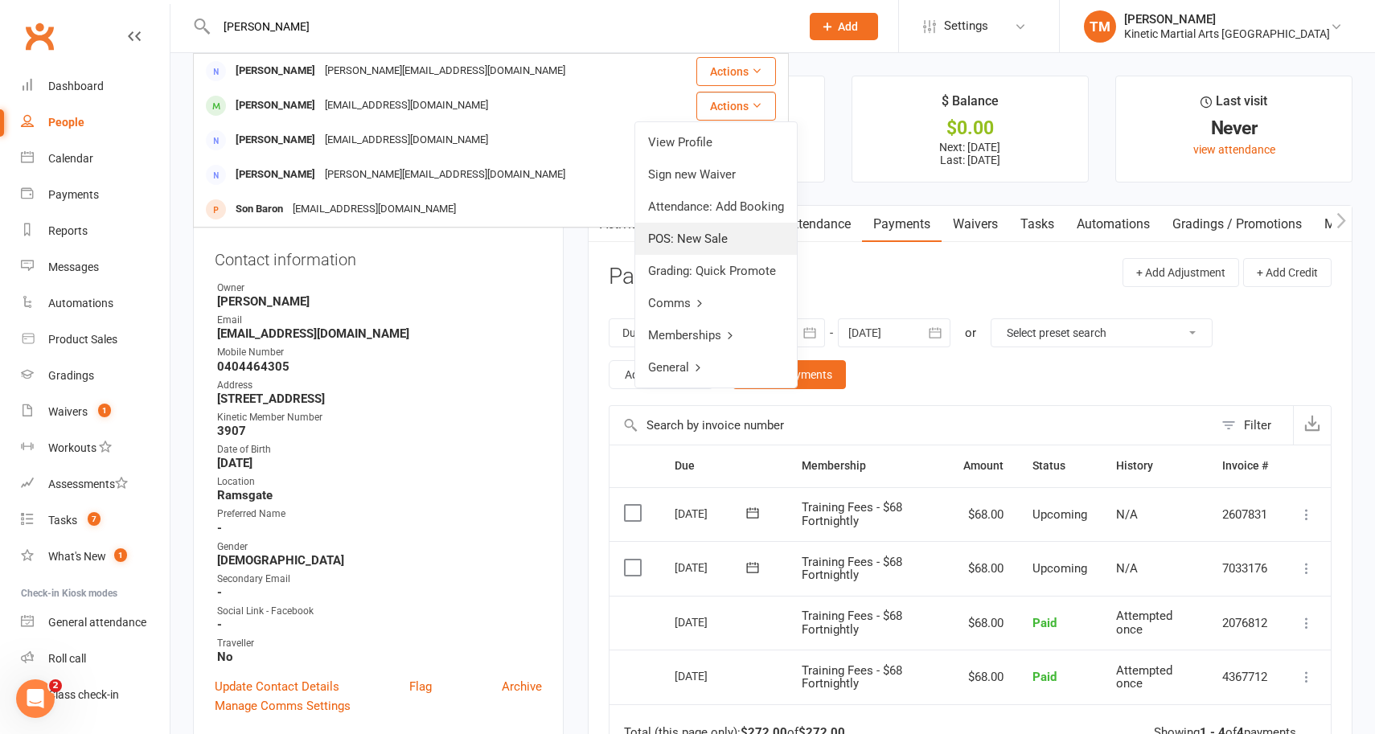
click at [704, 237] on link "POS: New Sale" at bounding box center [716, 239] width 162 height 32
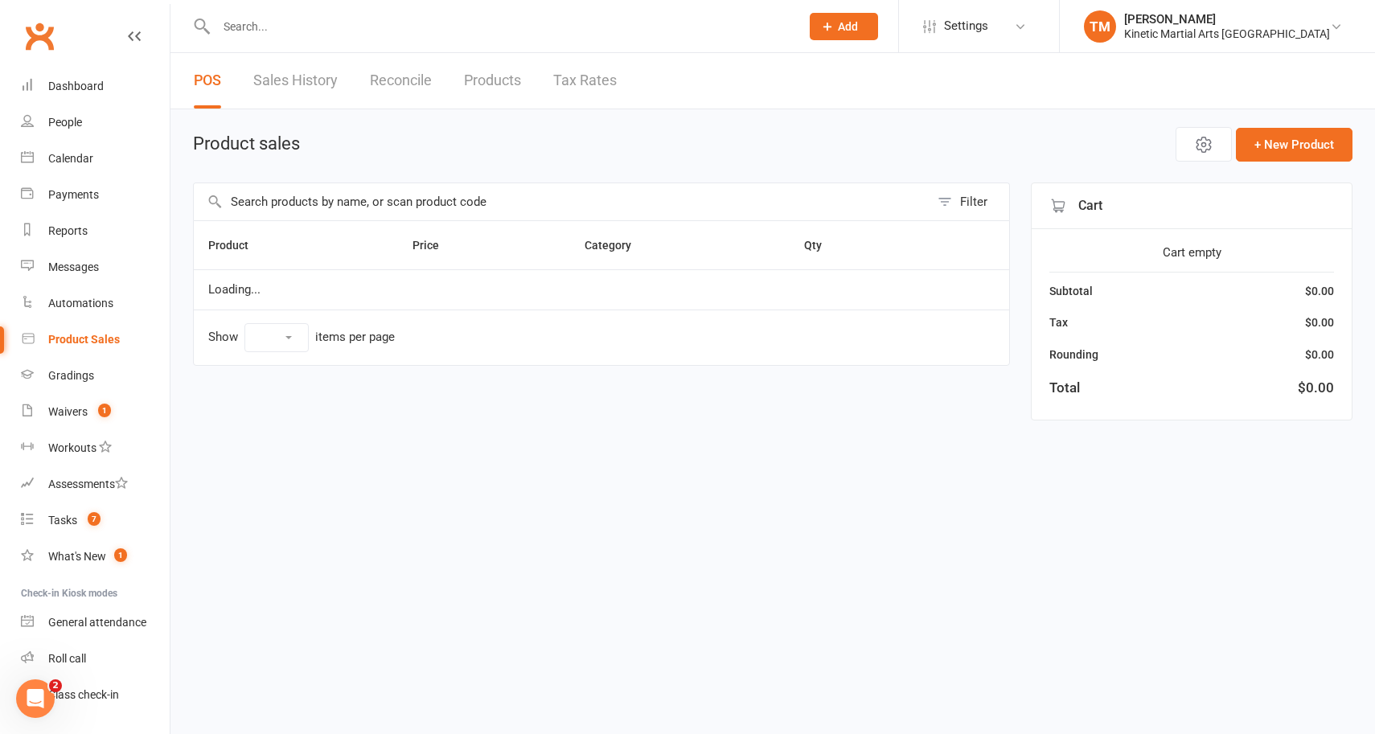
select select "10"
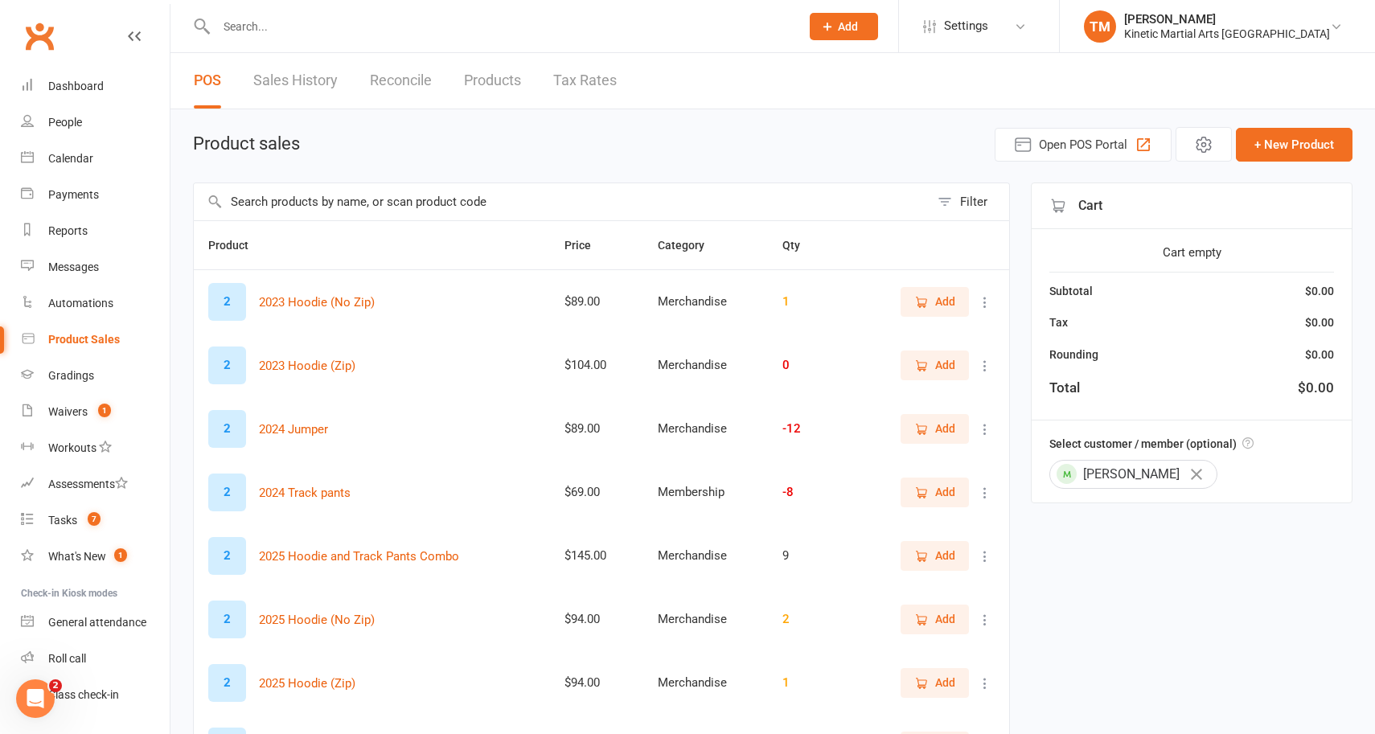
click at [395, 200] on input "text" at bounding box center [562, 201] width 736 height 37
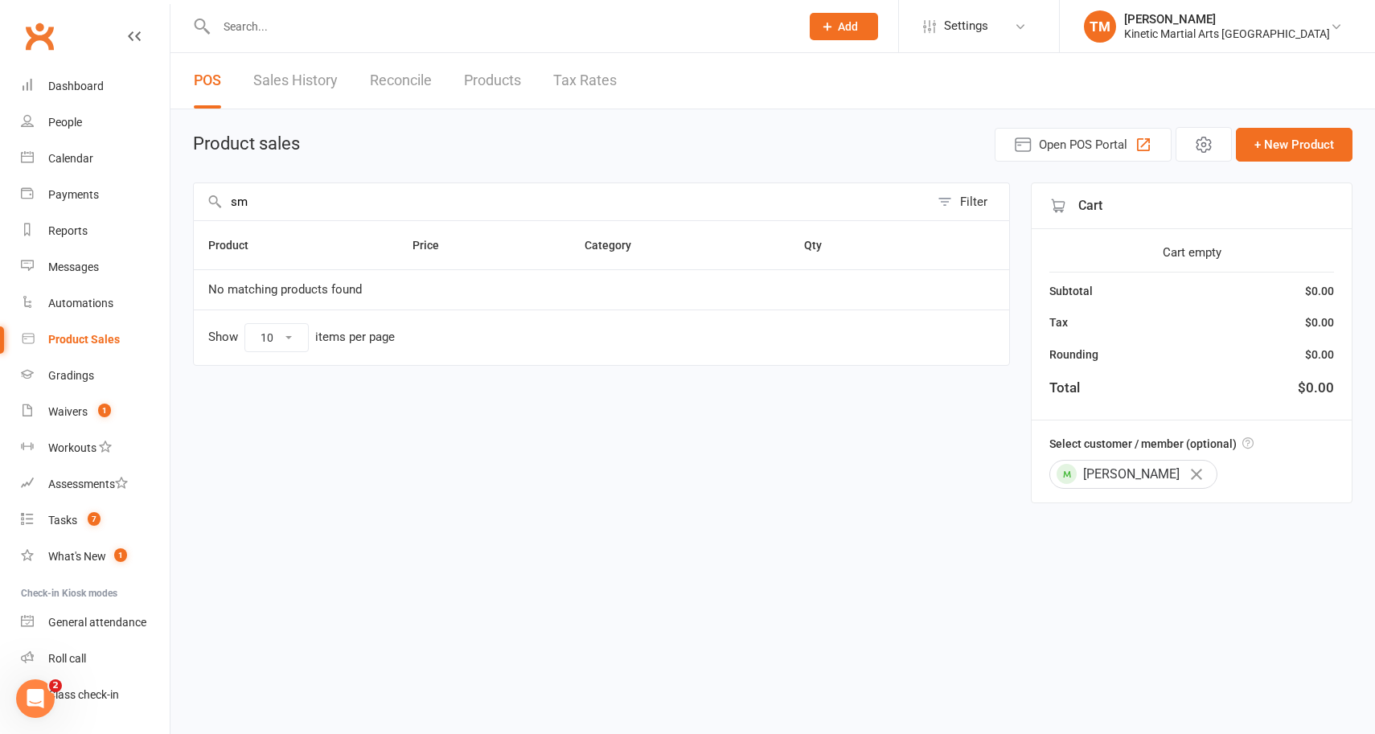
type input "s"
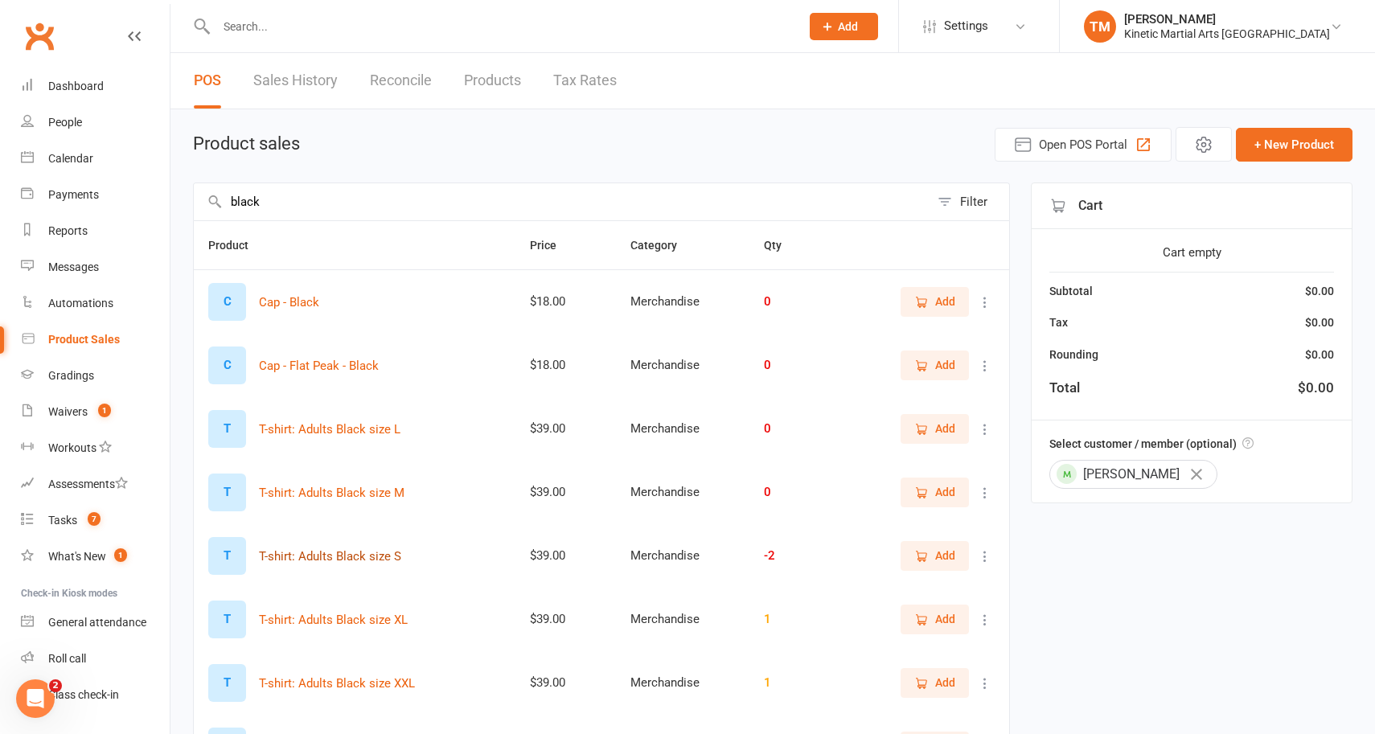
type input "black"
click at [345, 556] on button "T-shirt: Adults Black size S" at bounding box center [330, 556] width 142 height 19
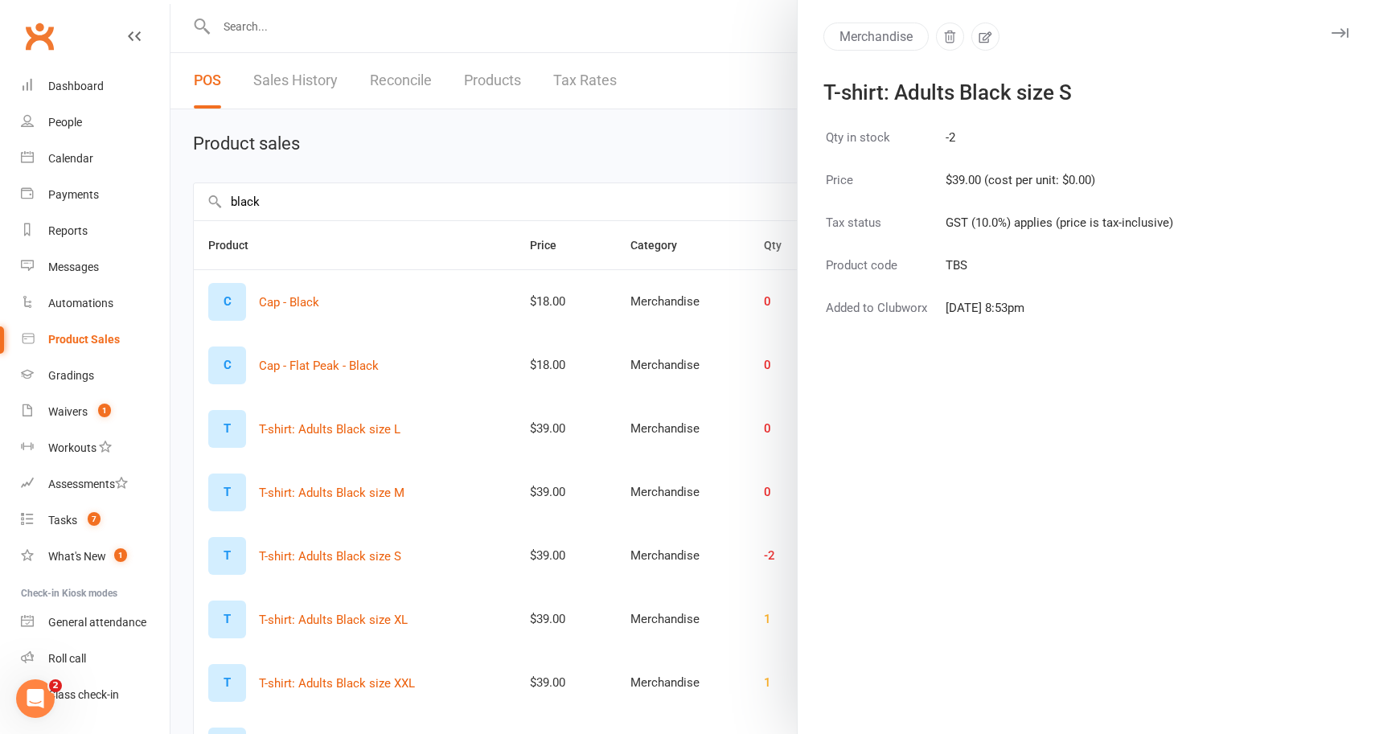
click at [1341, 41] on button "button" at bounding box center [1339, 32] width 19 height 19
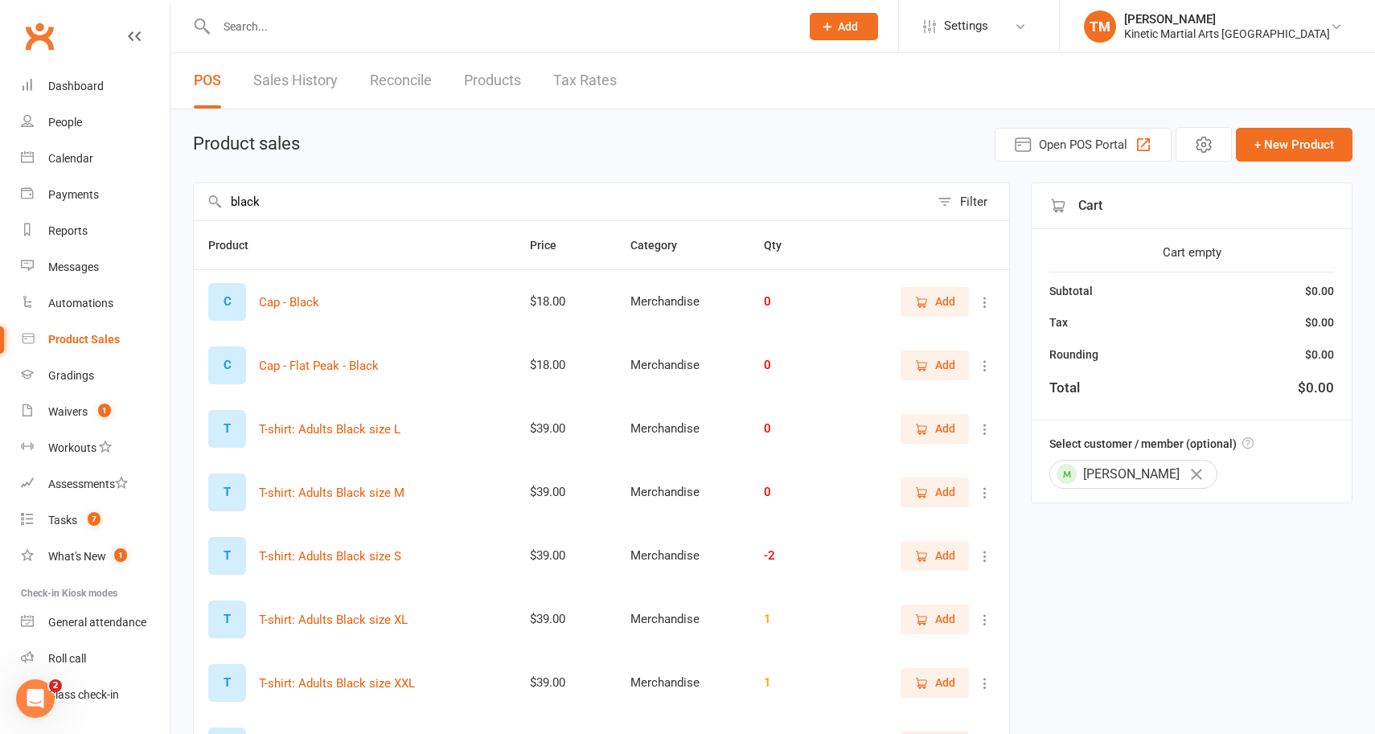
click at [1341, 41] on div at bounding box center [772, 367] width 1205 height 734
click at [931, 558] on span "Add" at bounding box center [934, 556] width 41 height 18
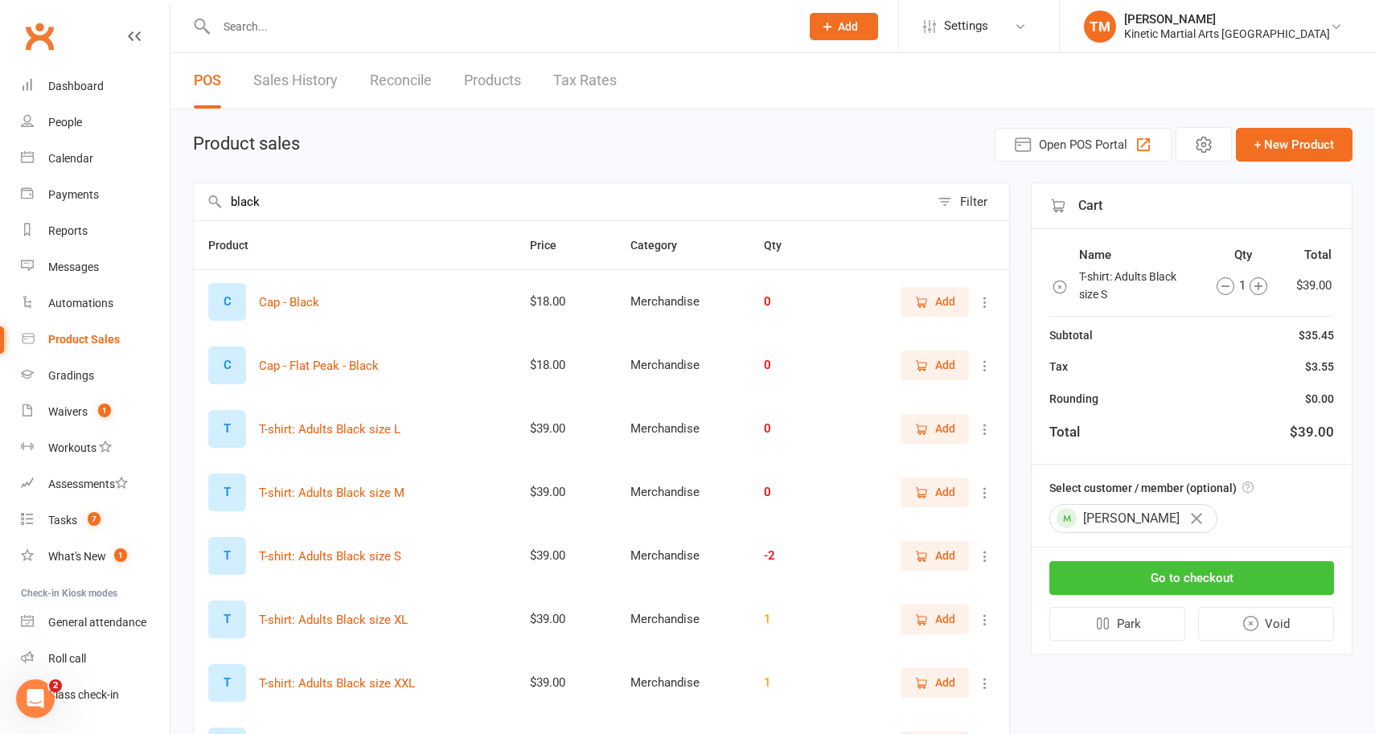
click at [1155, 577] on button "Go to checkout" at bounding box center [1191, 578] width 285 height 34
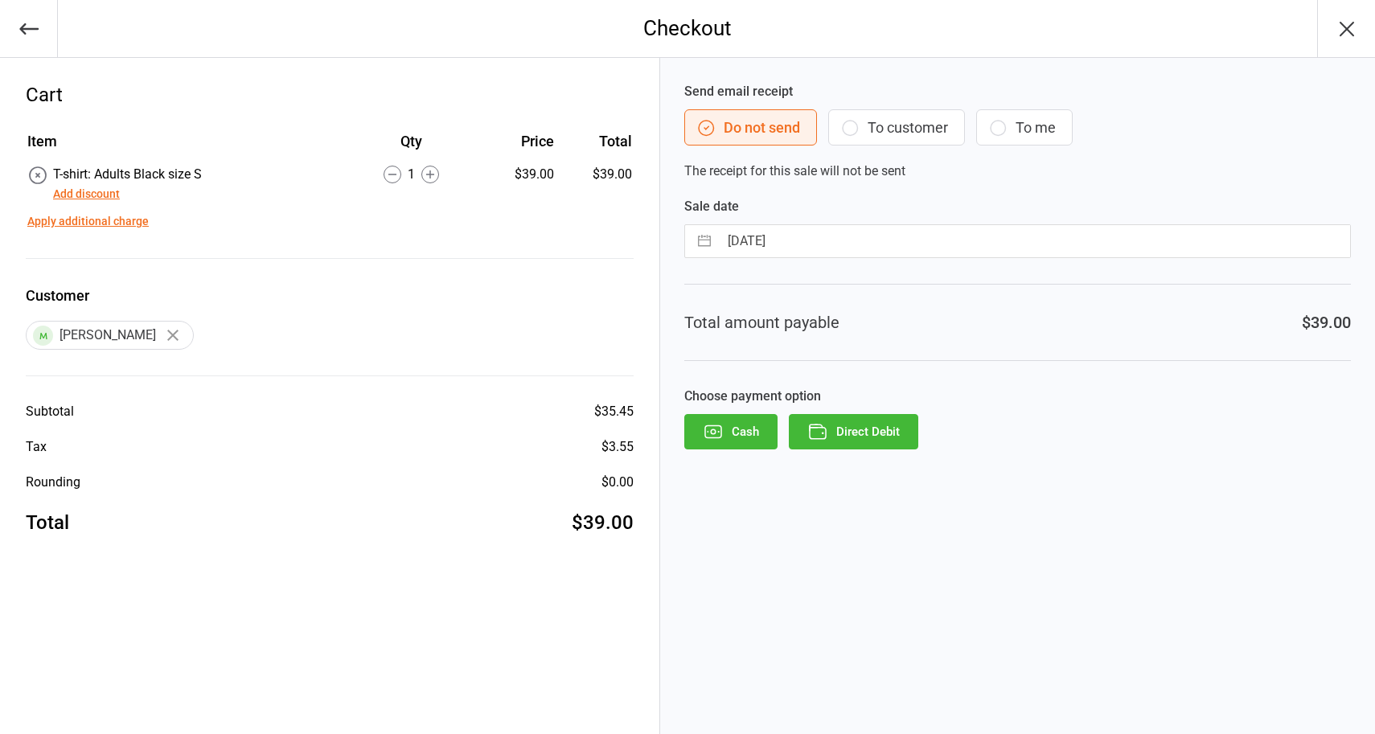
click at [873, 422] on button "Direct Debit" at bounding box center [853, 431] width 129 height 35
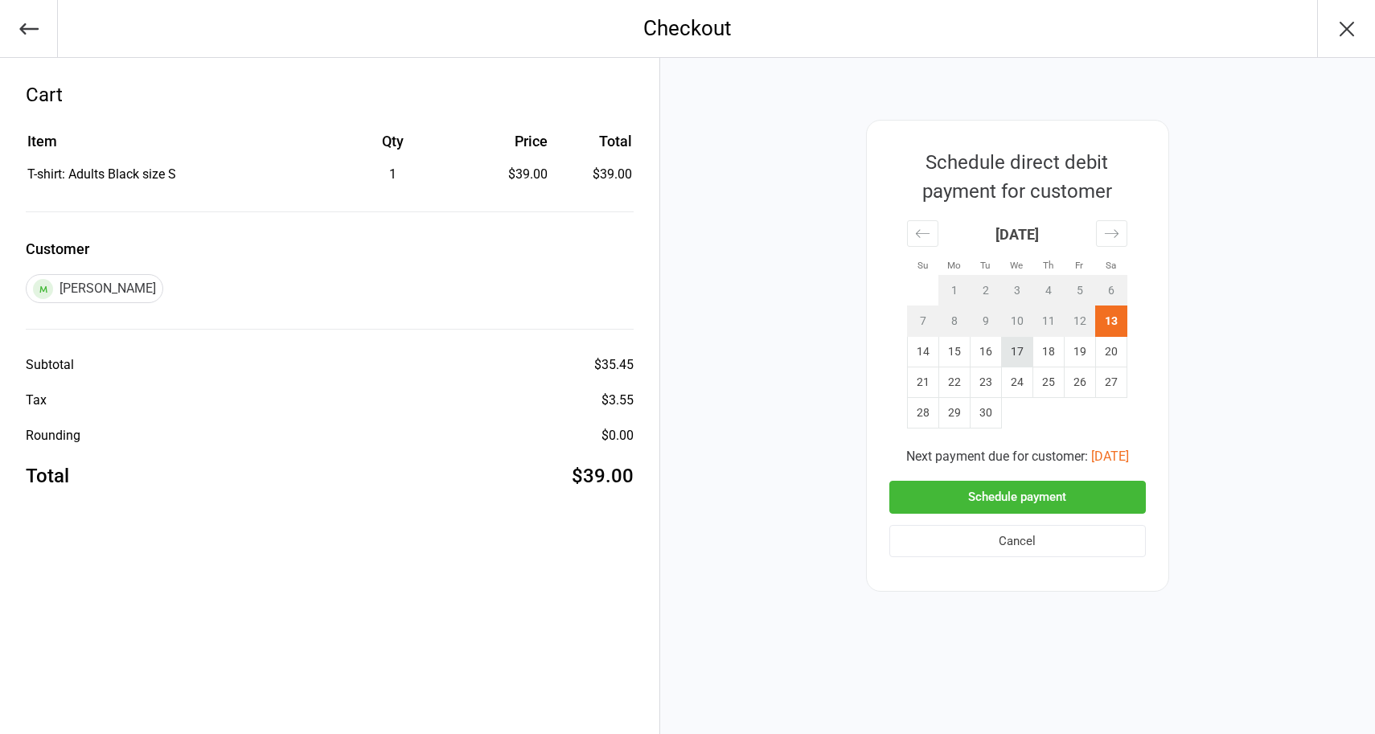
click at [1022, 350] on td "17" at bounding box center [1016, 352] width 31 height 31
click at [1019, 499] on button "Schedule payment" at bounding box center [1017, 497] width 257 height 33
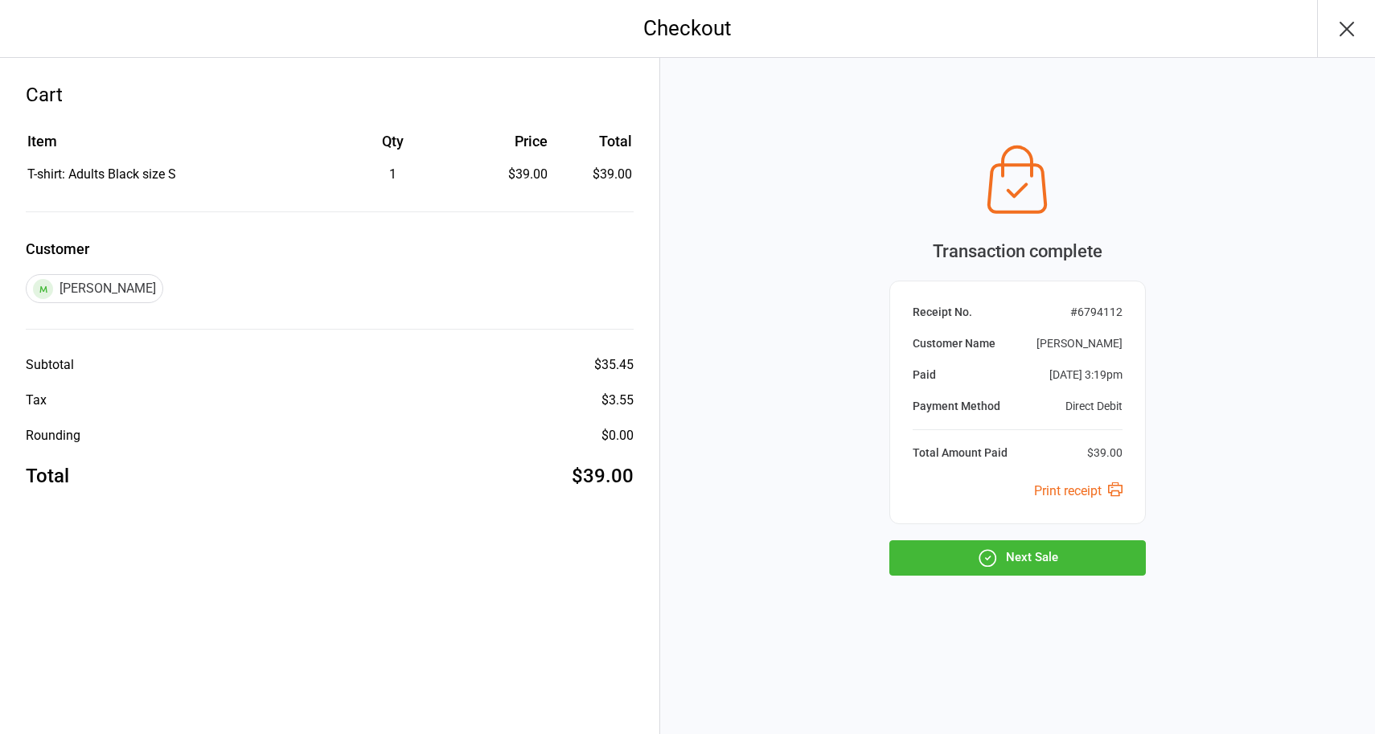
click at [1347, 26] on icon "button" at bounding box center [1347, 29] width 26 height 26
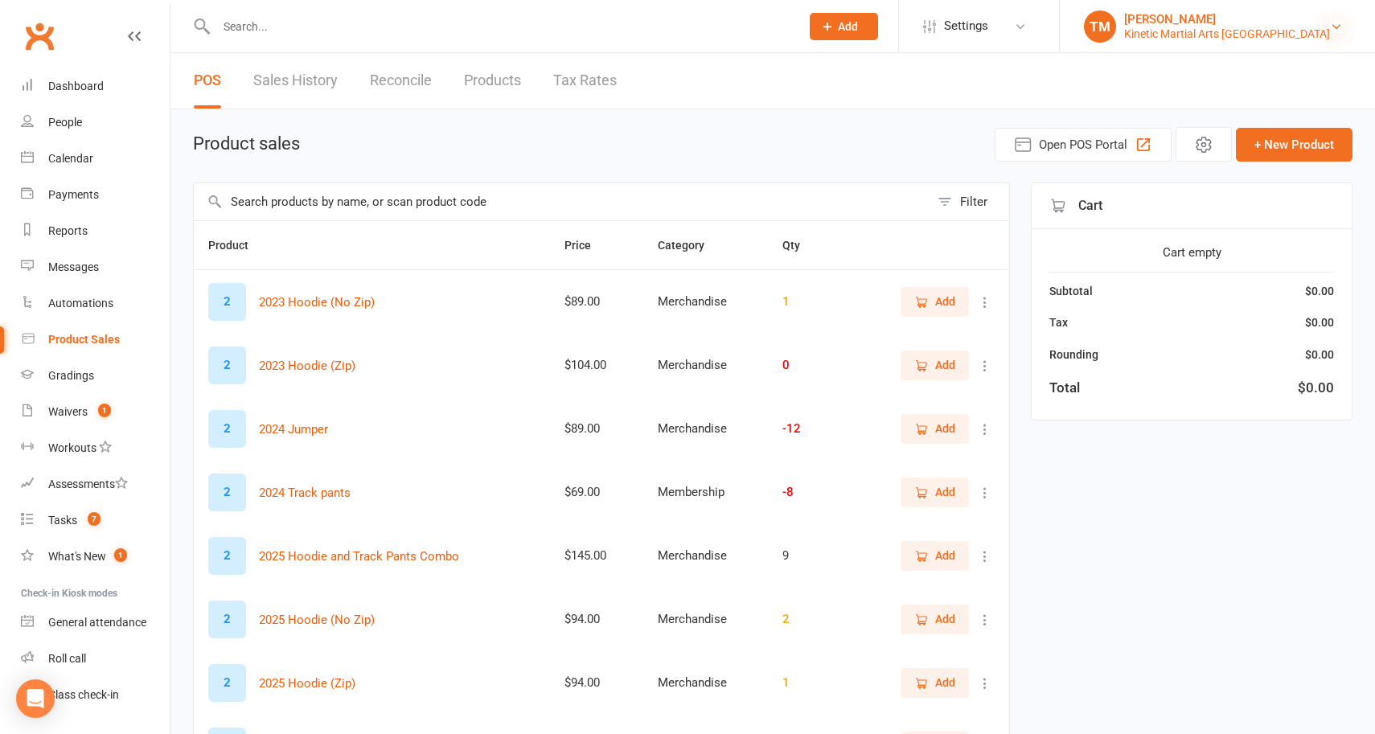
click at [1336, 25] on icon at bounding box center [1336, 26] width 13 height 13
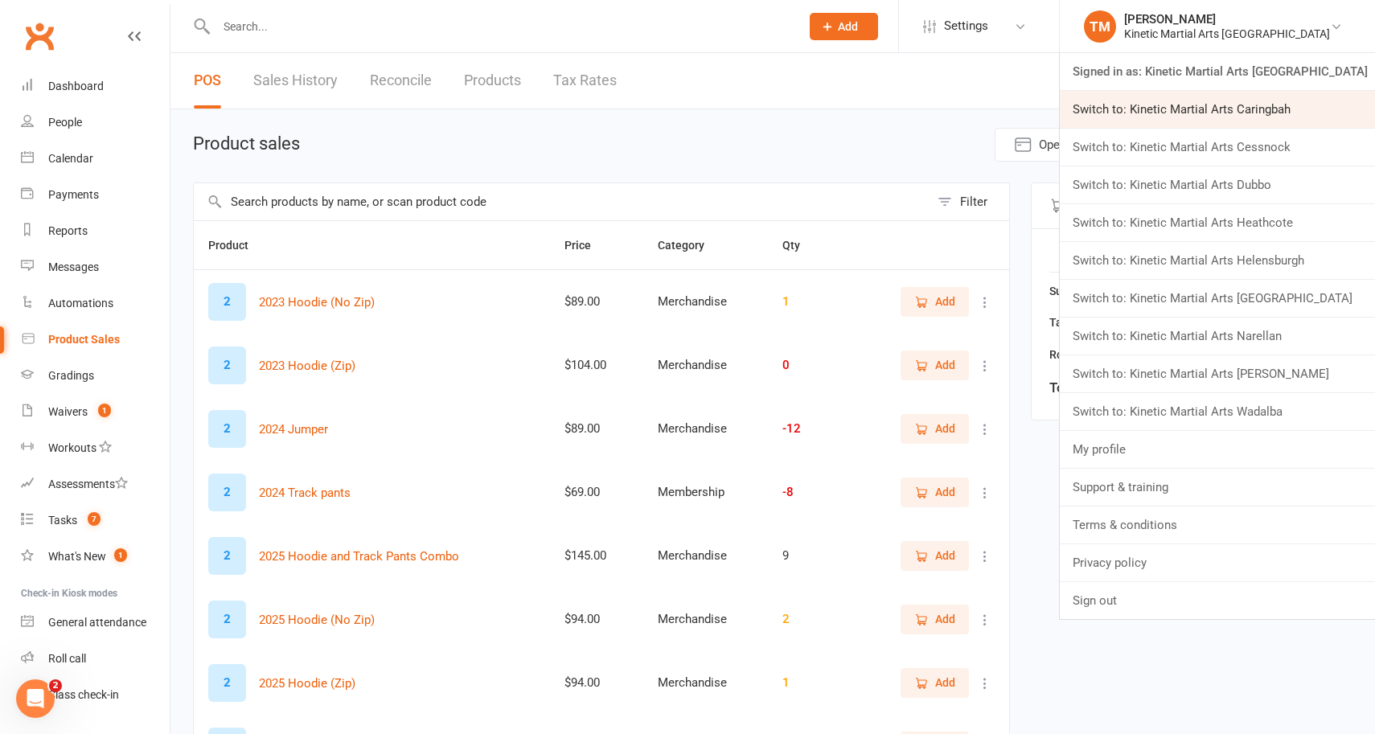
click at [1270, 117] on link "Switch to: Kinetic Martial Arts Caringbah" at bounding box center [1217, 109] width 315 height 37
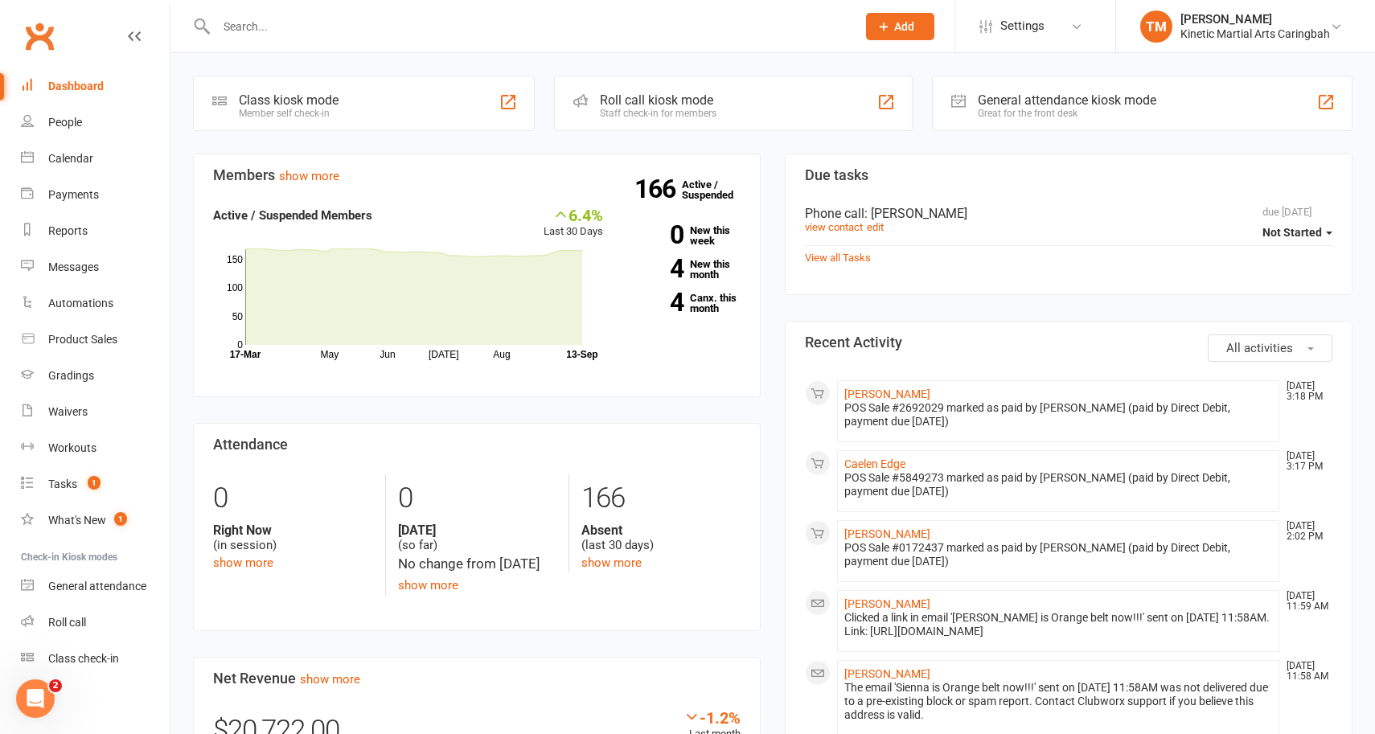
click at [1291, 103] on div "General attendance kiosk mode Great for the front desk" at bounding box center [1142, 103] width 421 height 55
